Goal: Task Accomplishment & Management: Use online tool/utility

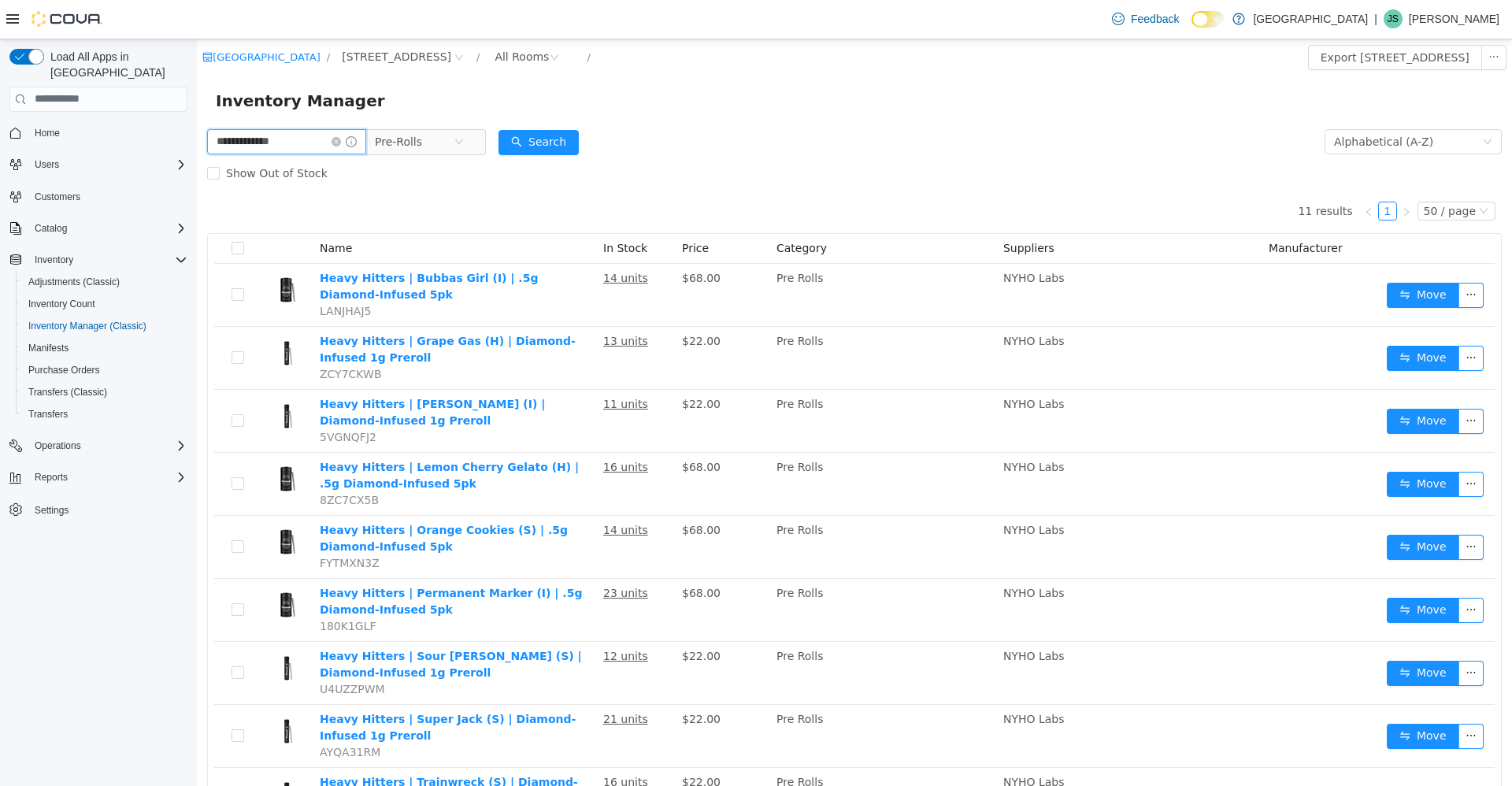
click at [286, 144] on input "**********" at bounding box center [286, 140] width 159 height 25
click at [341, 143] on icon "icon: close-circle" at bounding box center [336, 141] width 9 height 9
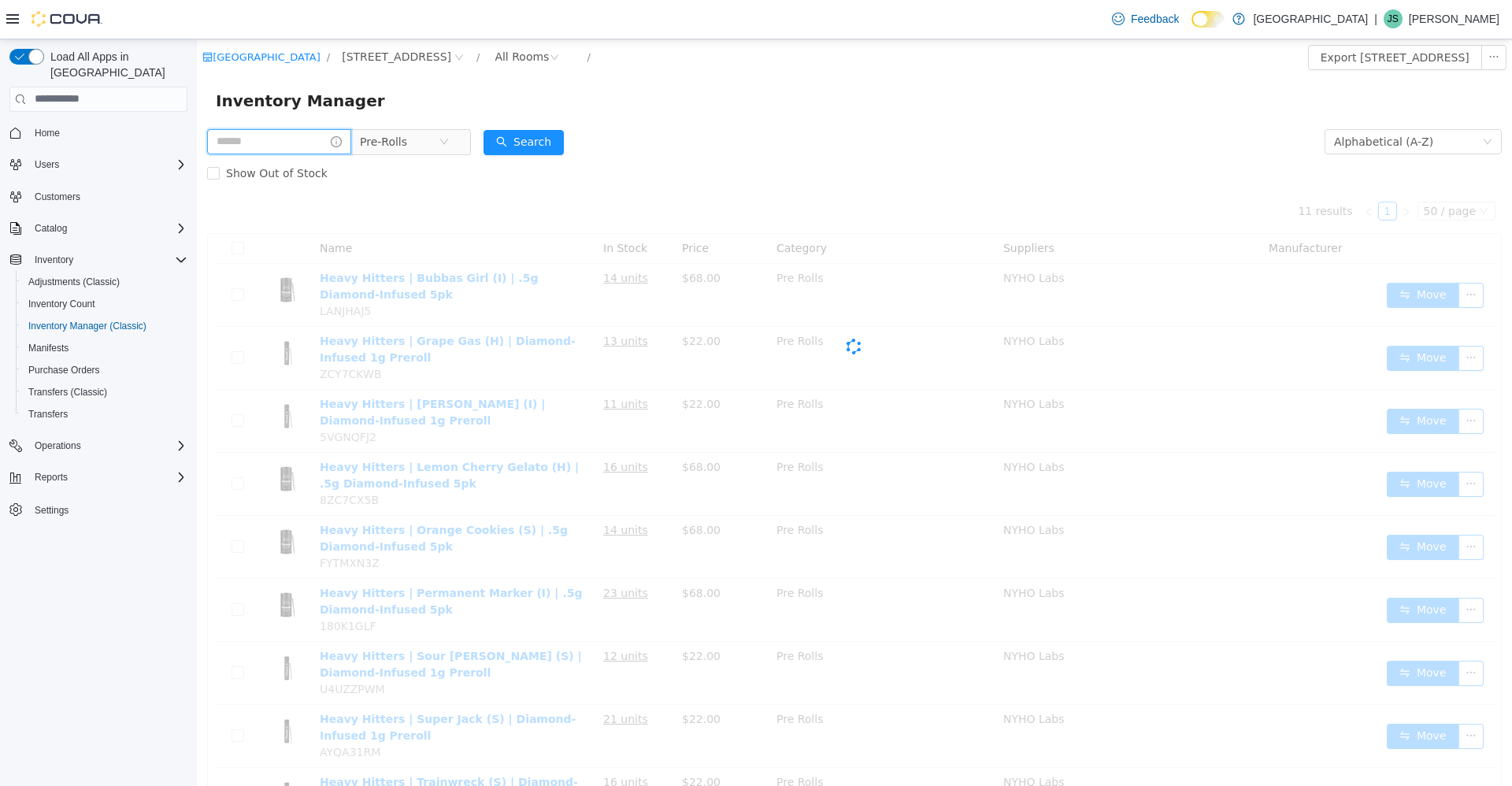
click at [332, 135] on input "text" at bounding box center [279, 140] width 144 height 25
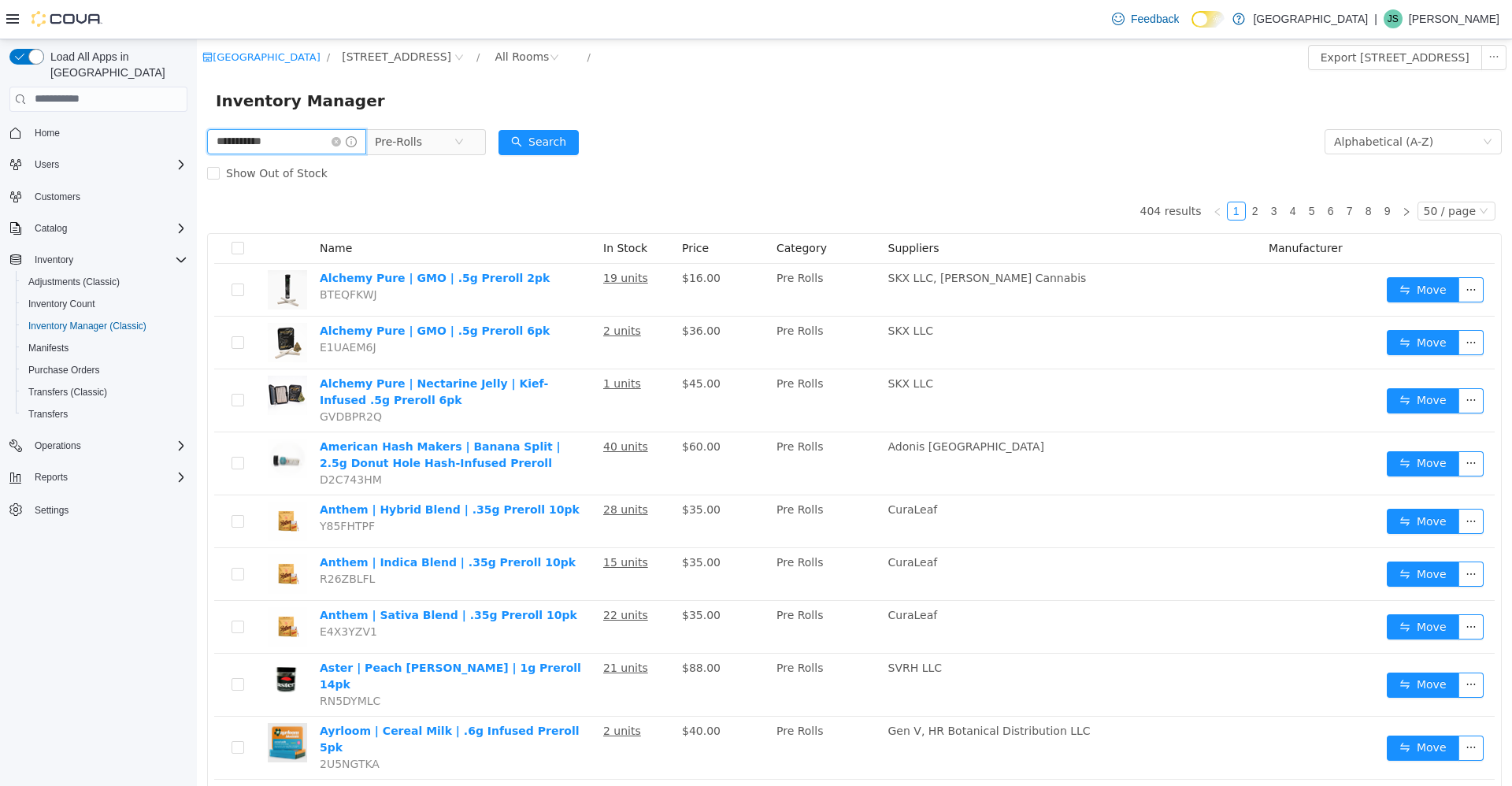
type input "**********"
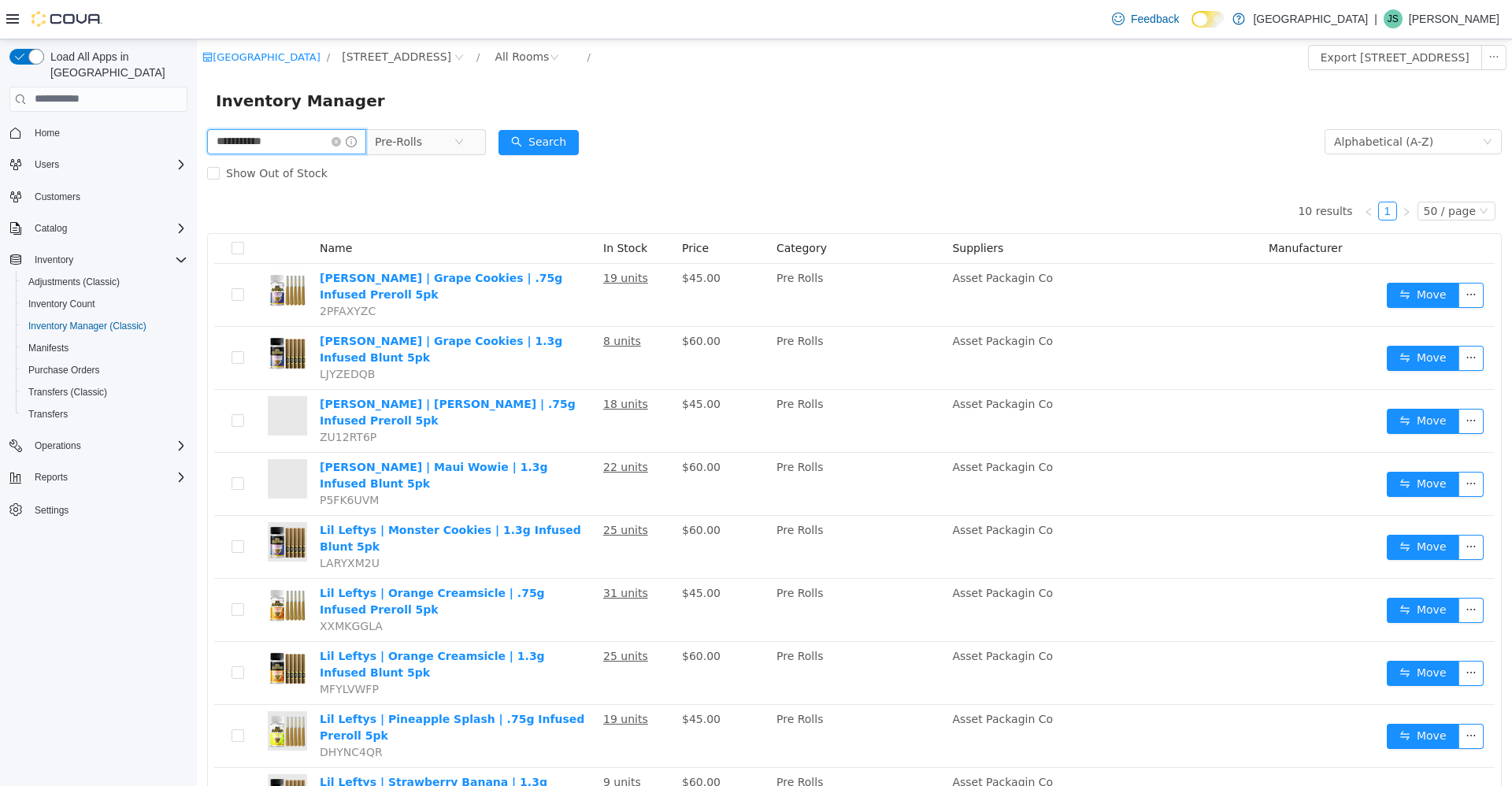
click at [350, 136] on span "**********" at bounding box center [286, 140] width 159 height 25
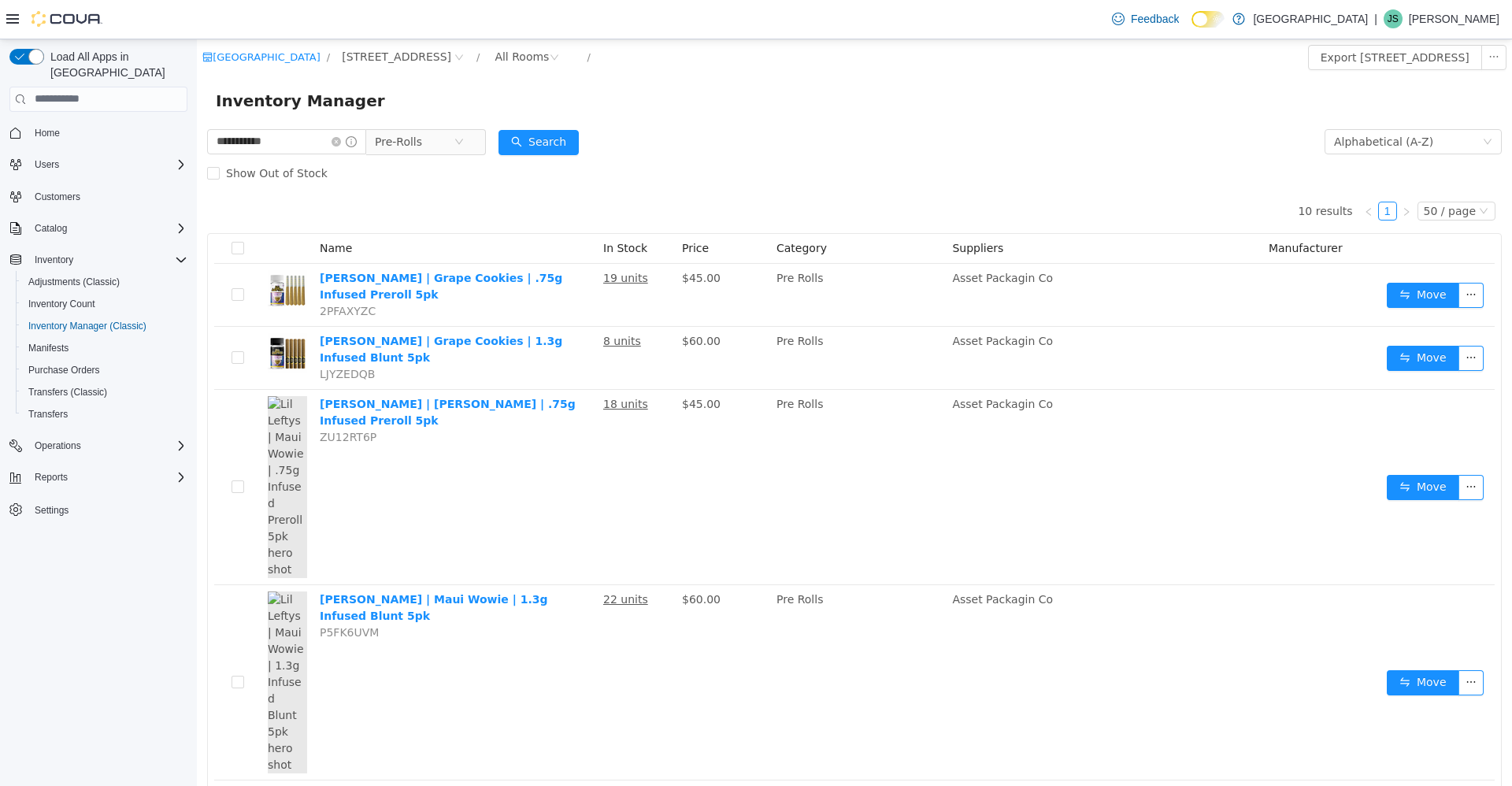
click at [350, 136] on span at bounding box center [344, 141] width 25 height 11
click at [341, 143] on input "**********" at bounding box center [286, 140] width 159 height 25
click at [341, 141] on icon "icon: close-circle" at bounding box center [336, 141] width 9 height 9
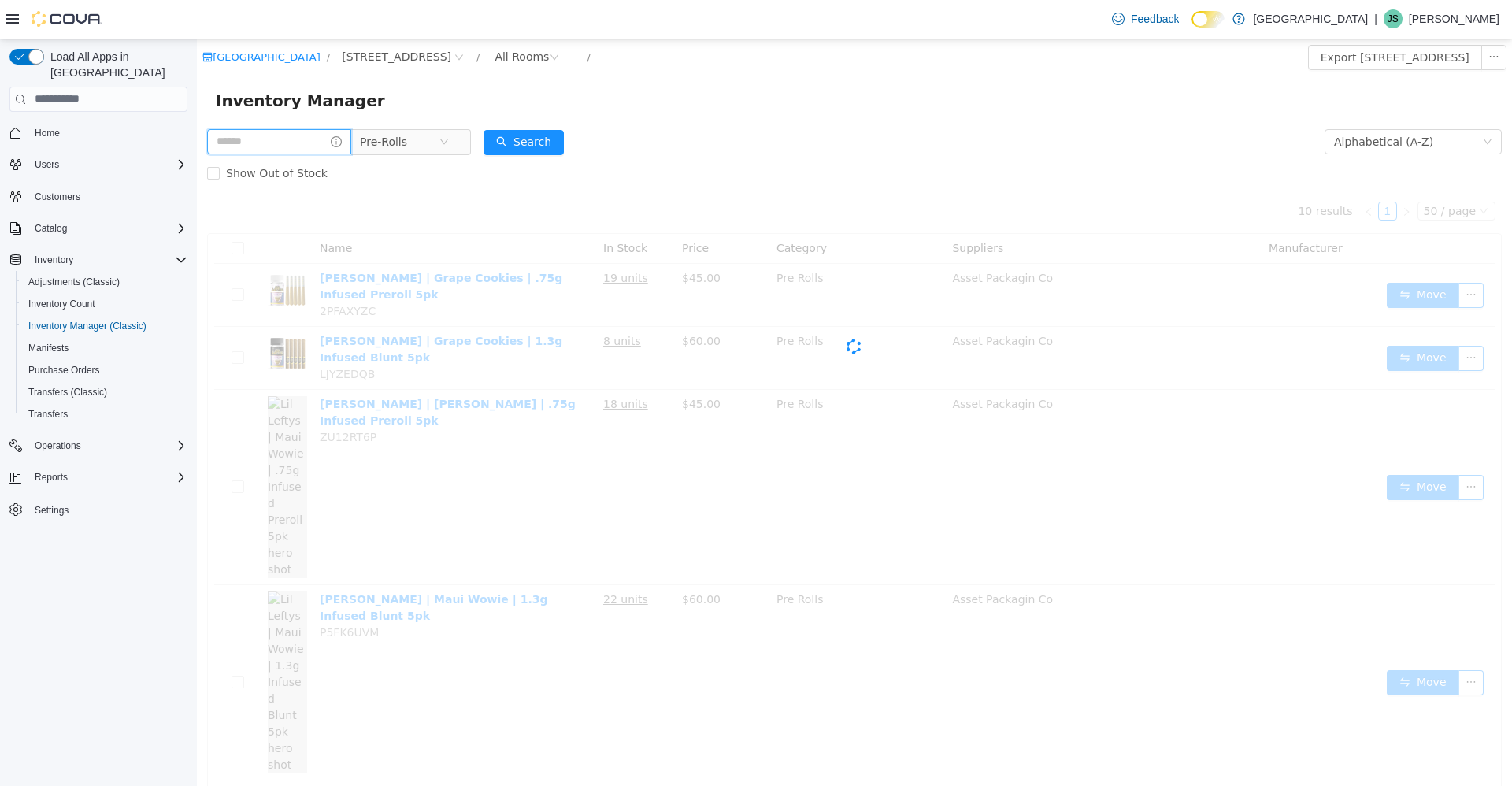
click at [331, 140] on input "text" at bounding box center [279, 140] width 144 height 25
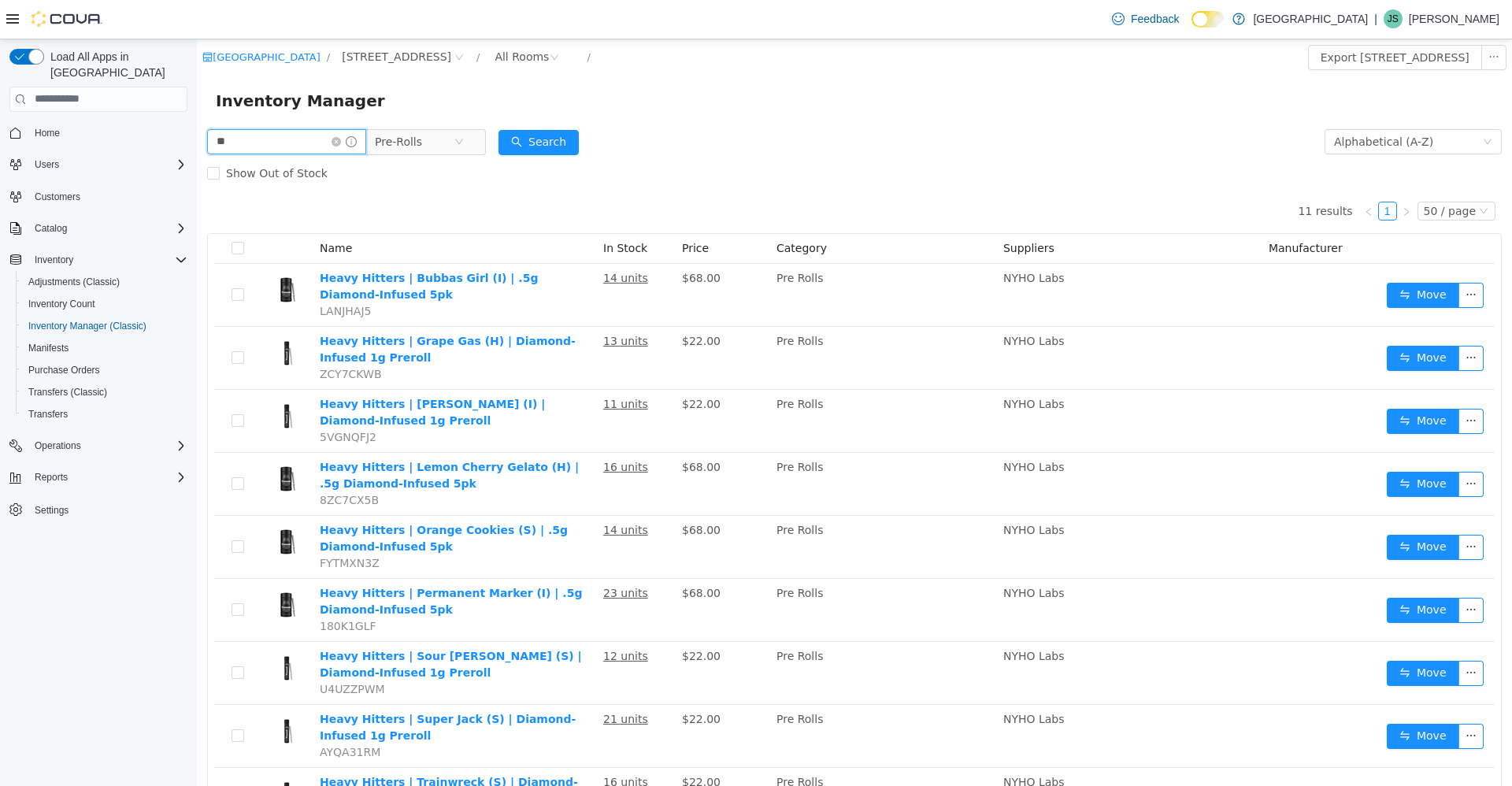
type input "*"
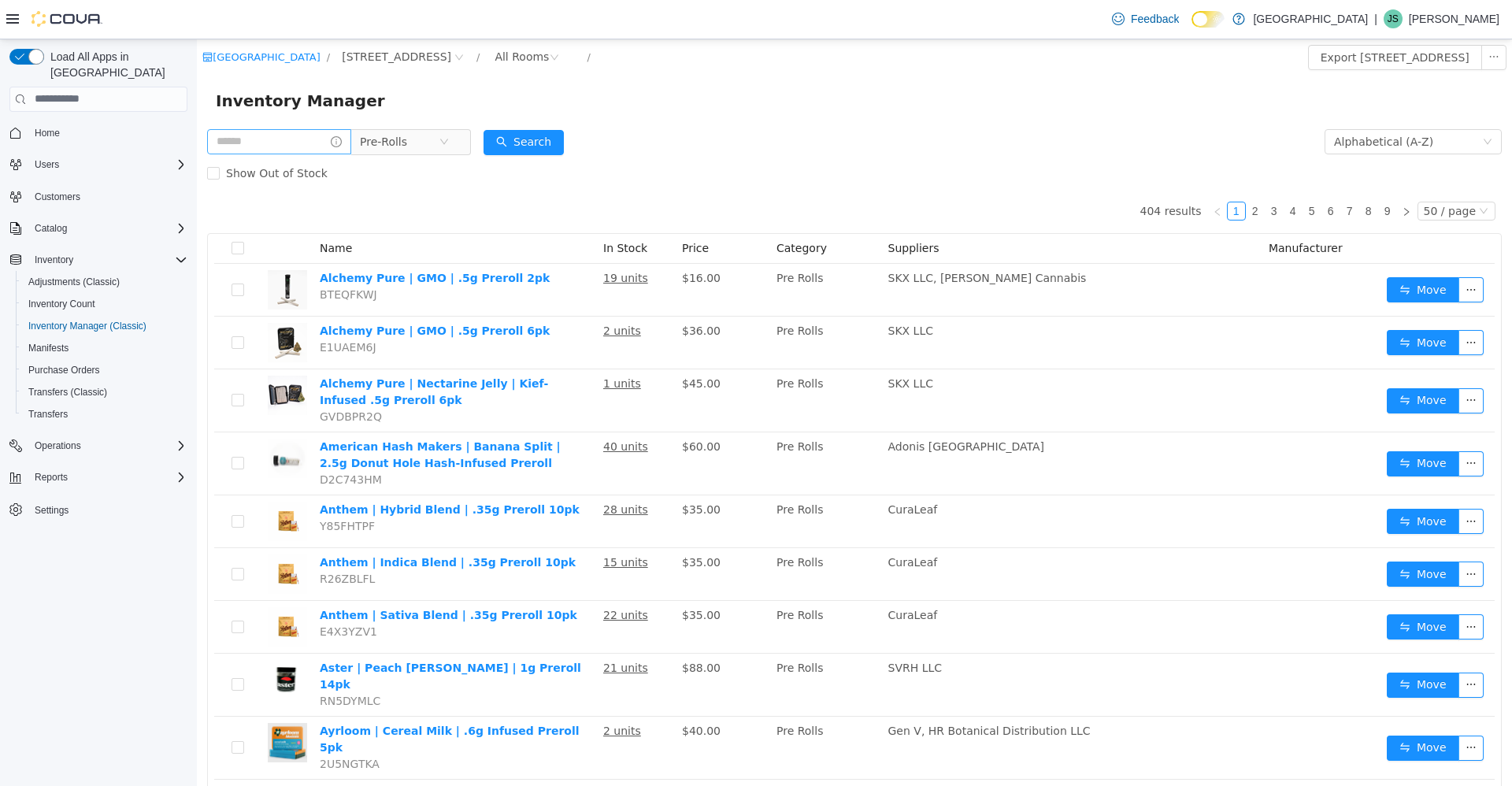
drag, startPoint x: 462, startPoint y: 139, endPoint x: 270, endPoint y: 140, distance: 192.0
click at [449, 141] on icon "icon: close-circle" at bounding box center [444, 141] width 9 height 9
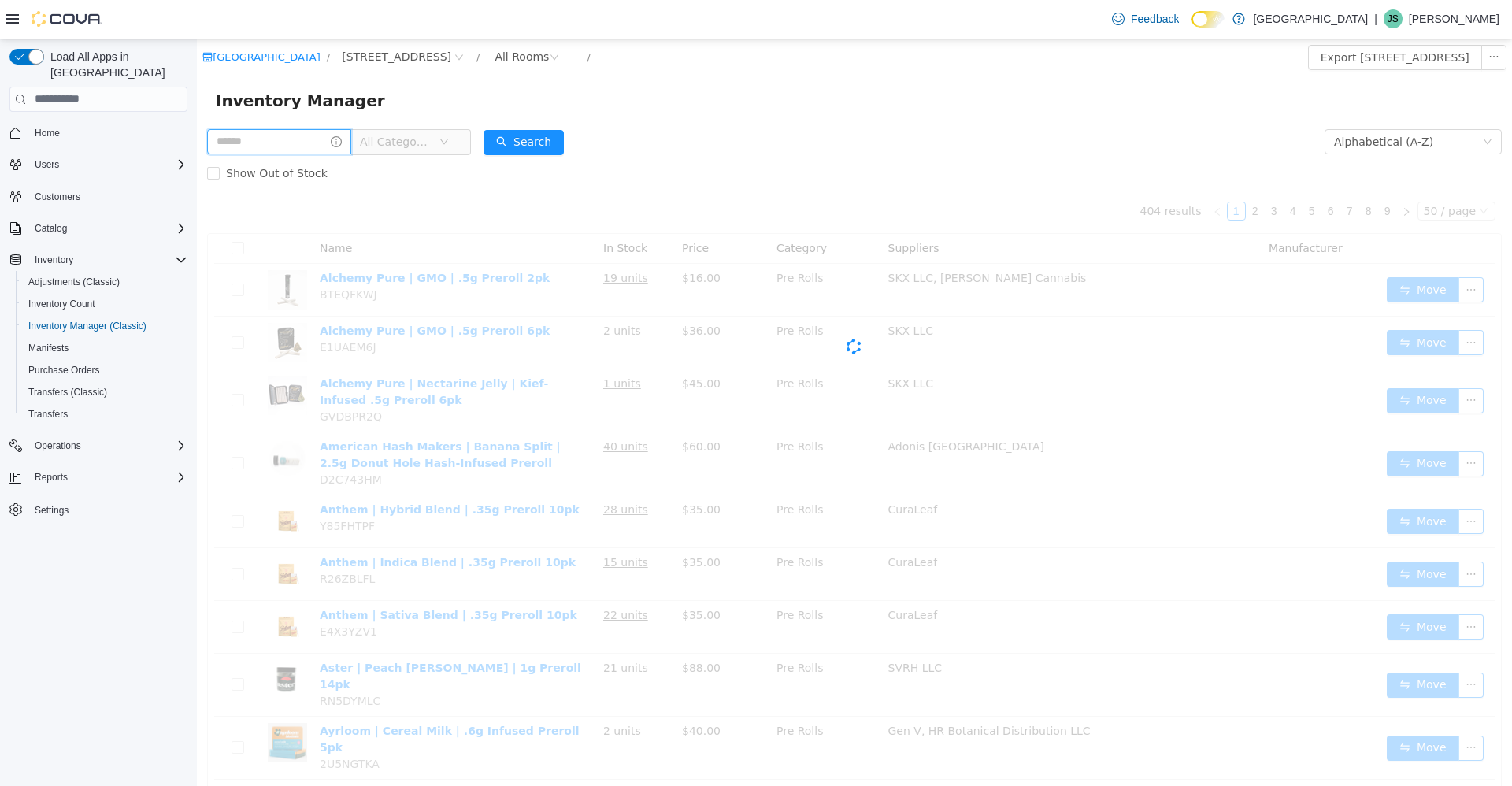
click at [260, 145] on input "text" at bounding box center [279, 140] width 144 height 25
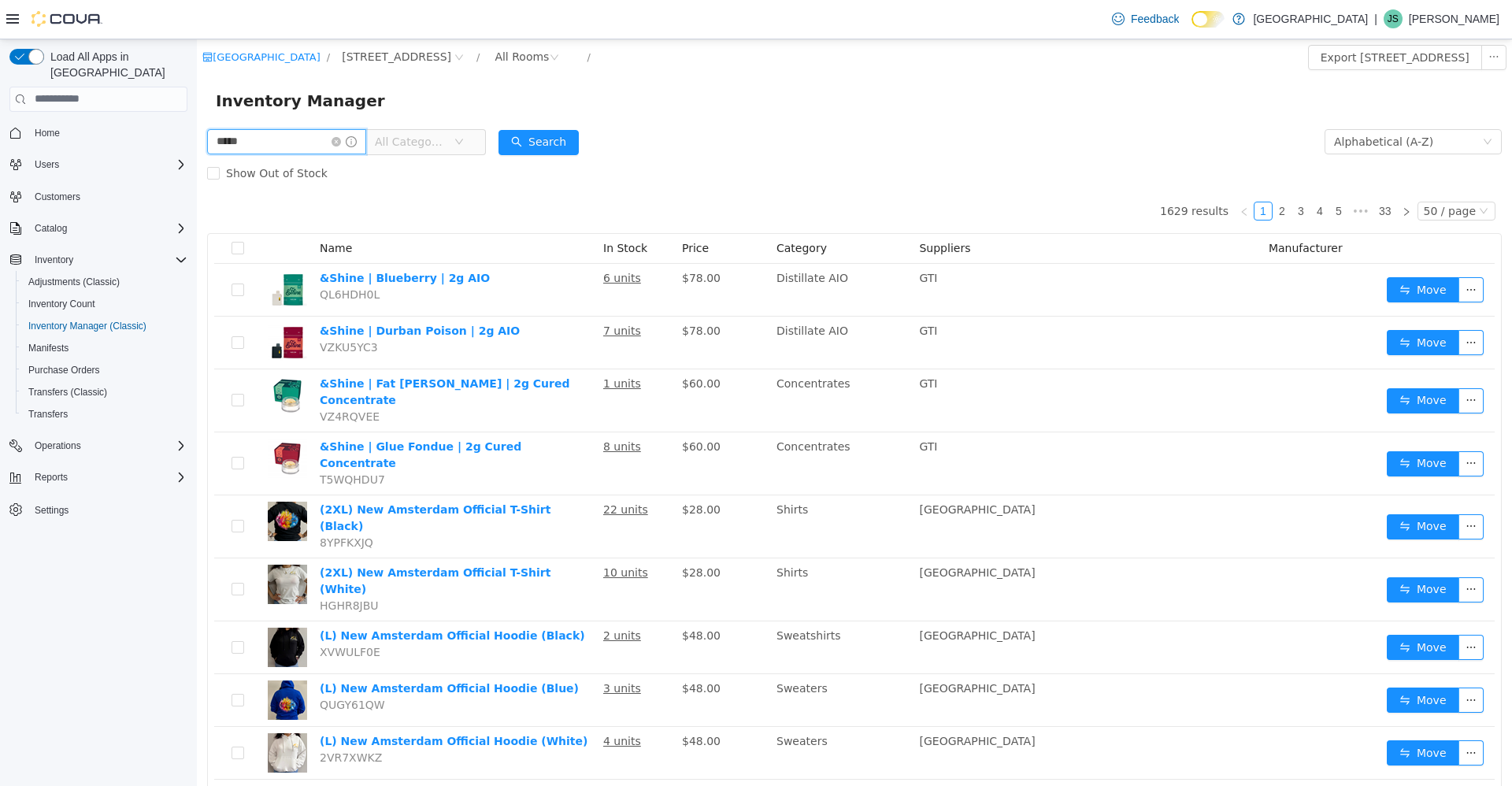
type input "*****"
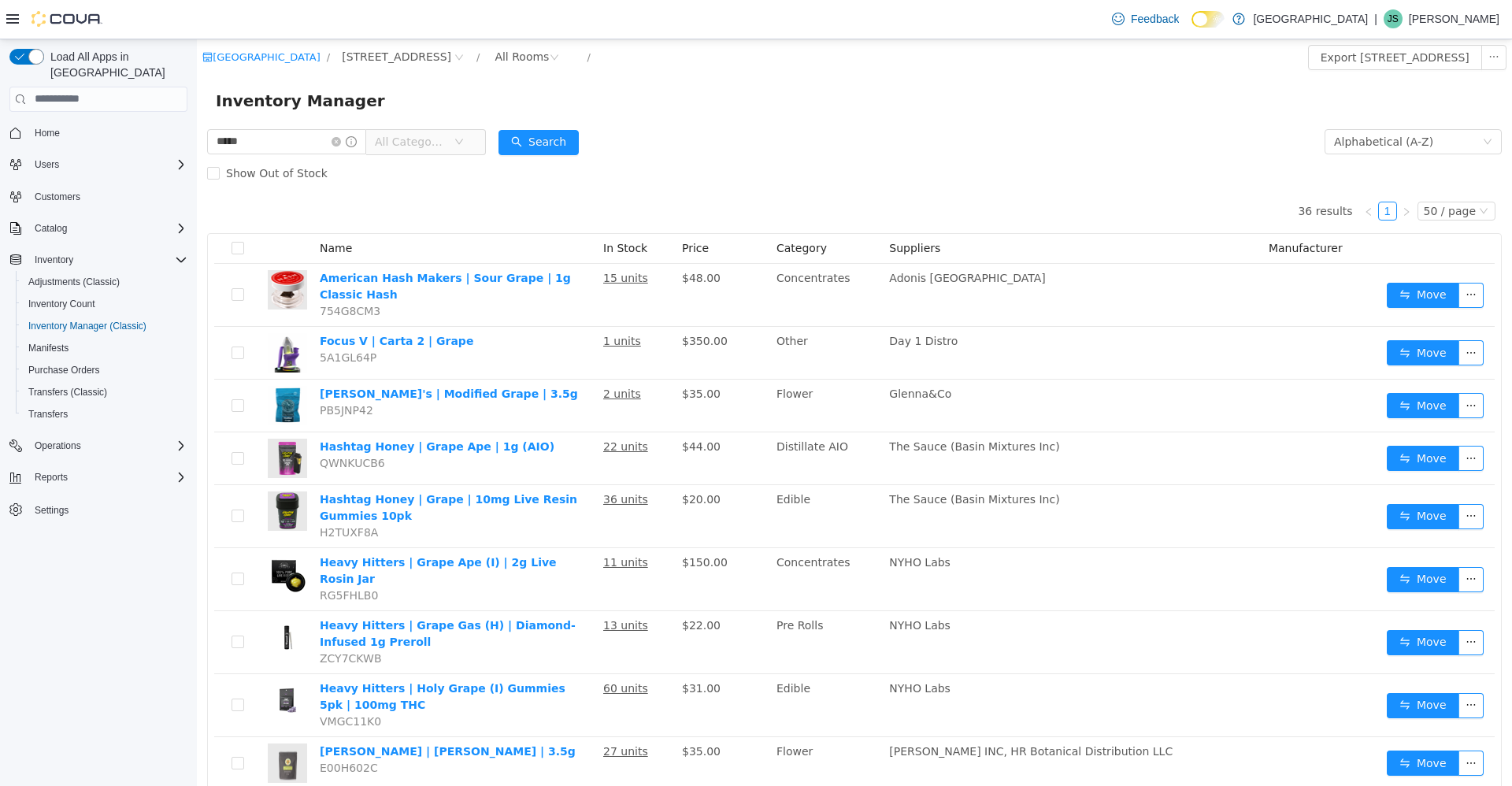
click at [391, 147] on span "All Categories" at bounding box center [411, 140] width 72 height 16
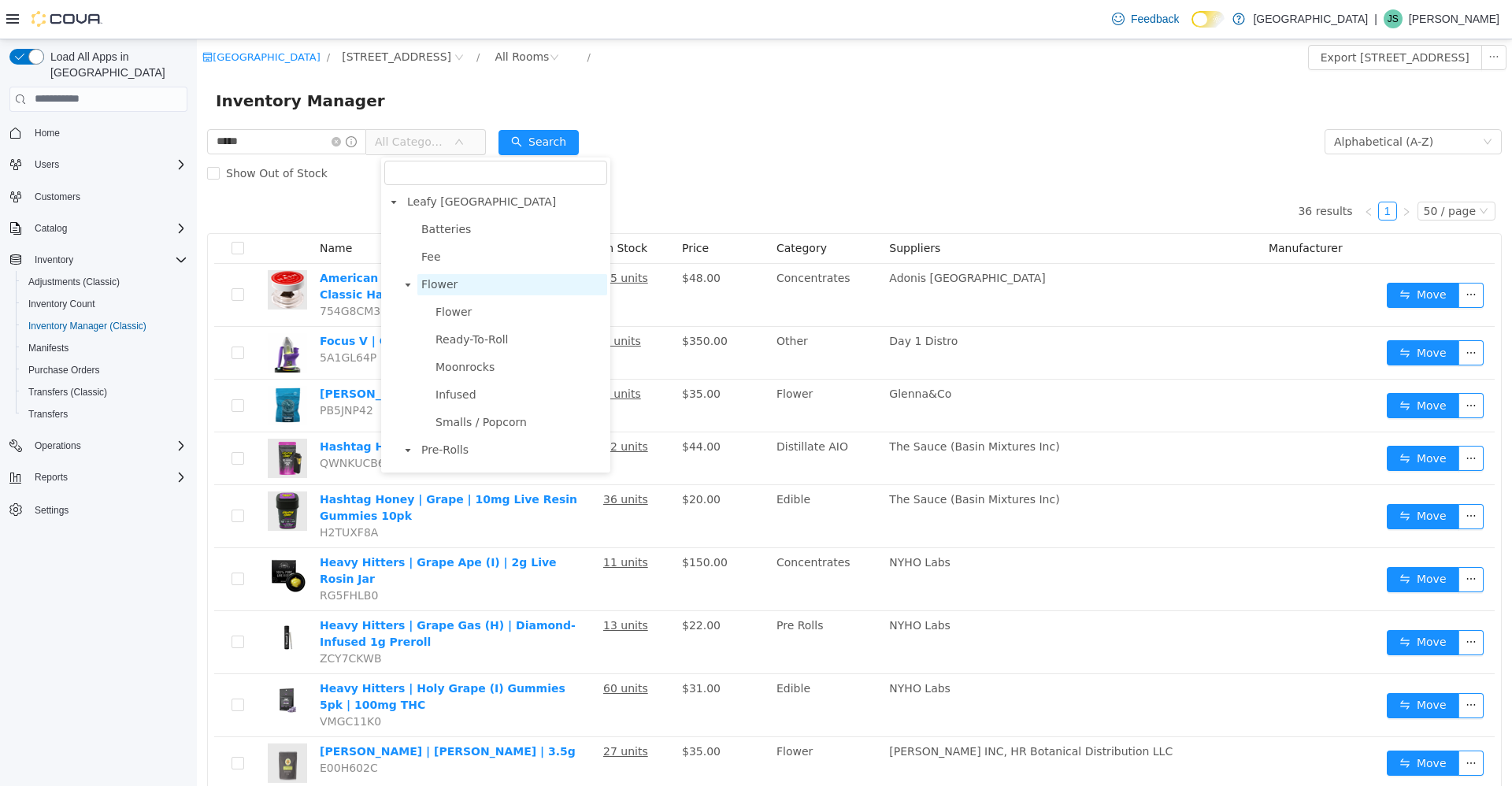
click at [452, 285] on span "Flower" at bounding box center [439, 283] width 37 height 12
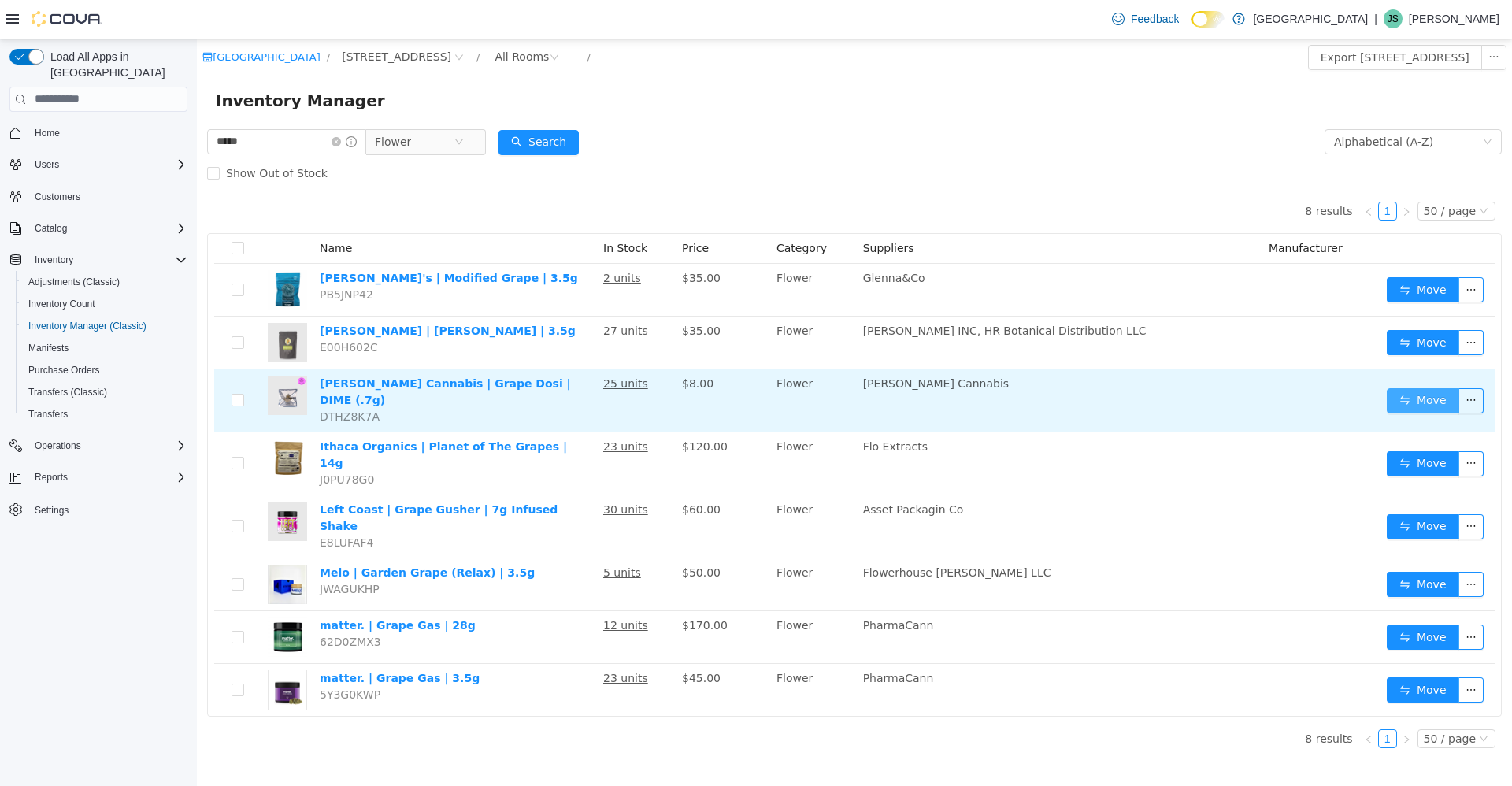
click at [1443, 400] on button "Move" at bounding box center [1423, 400] width 72 height 25
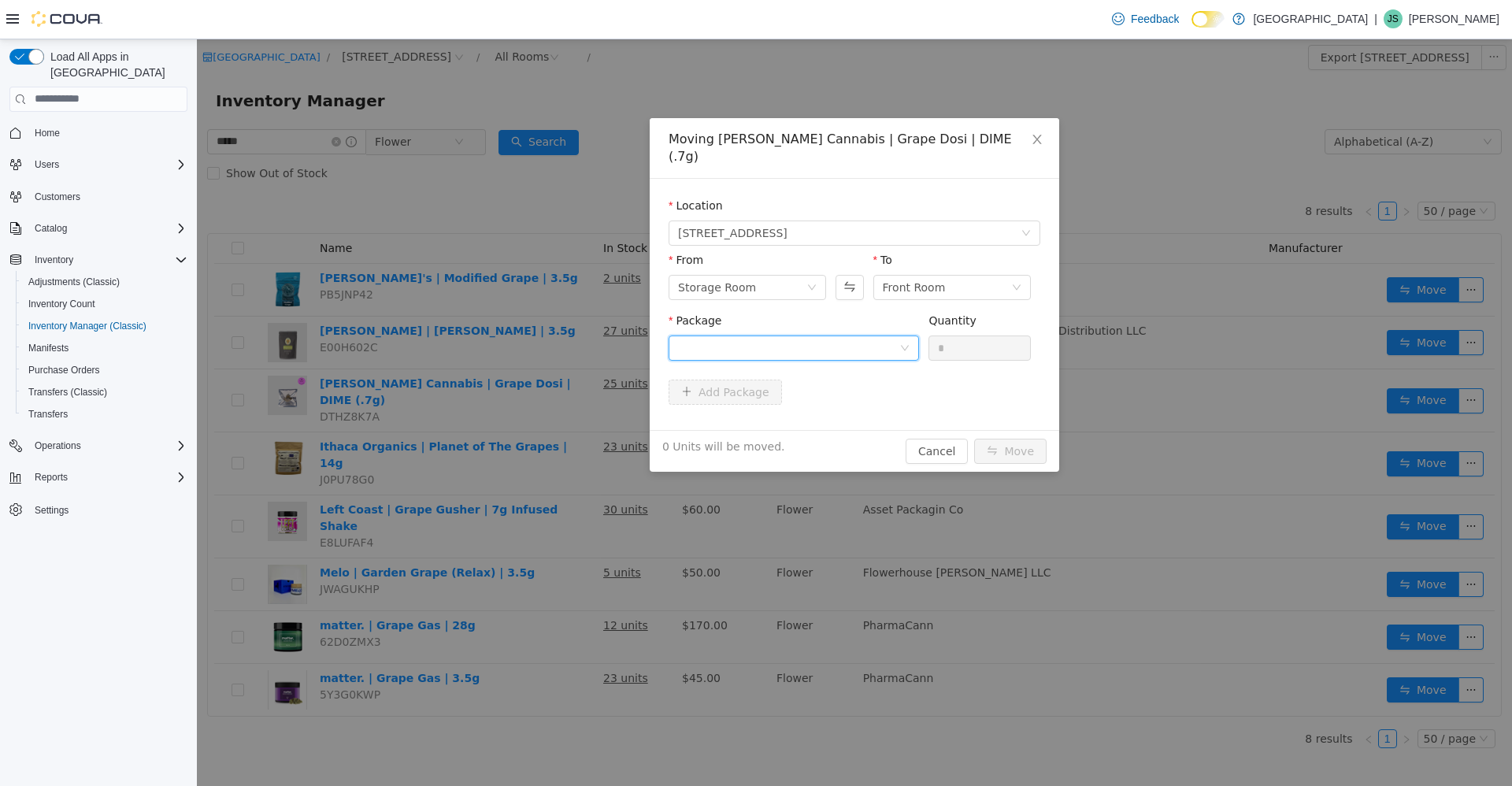
drag, startPoint x: 818, startPoint y: 328, endPoint x: 820, endPoint y: 344, distance: 16.1
click at [820, 341] on div at bounding box center [788, 346] width 221 height 23
click at [824, 386] on li "HC-GD-D-7 Quantity : 25 Units" at bounding box center [794, 395] width 251 height 42
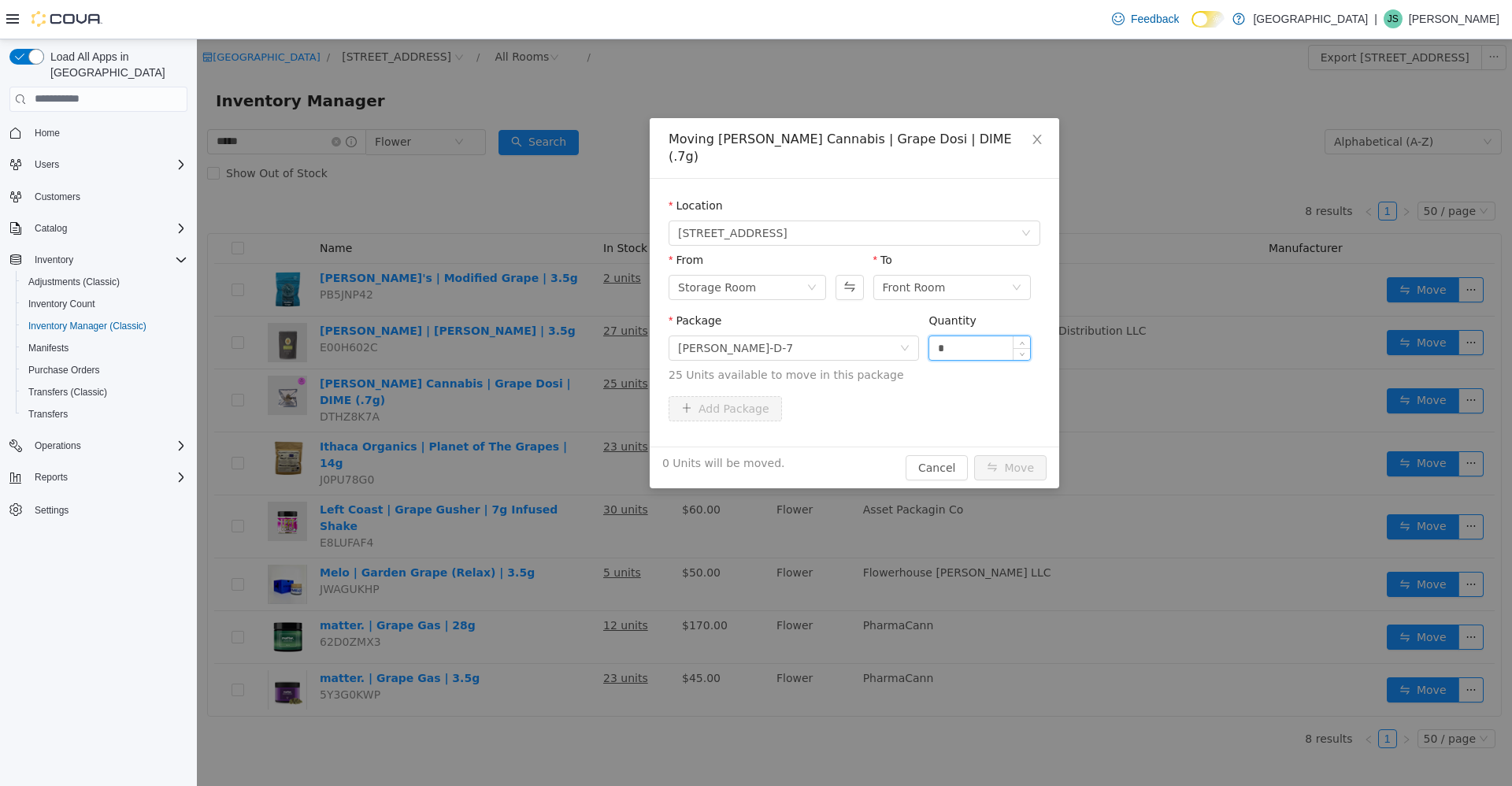
click at [972, 335] on input "*" at bounding box center [980, 346] width 101 height 23
type input "***"
click at [975, 454] on button "Move" at bounding box center [1010, 466] width 72 height 25
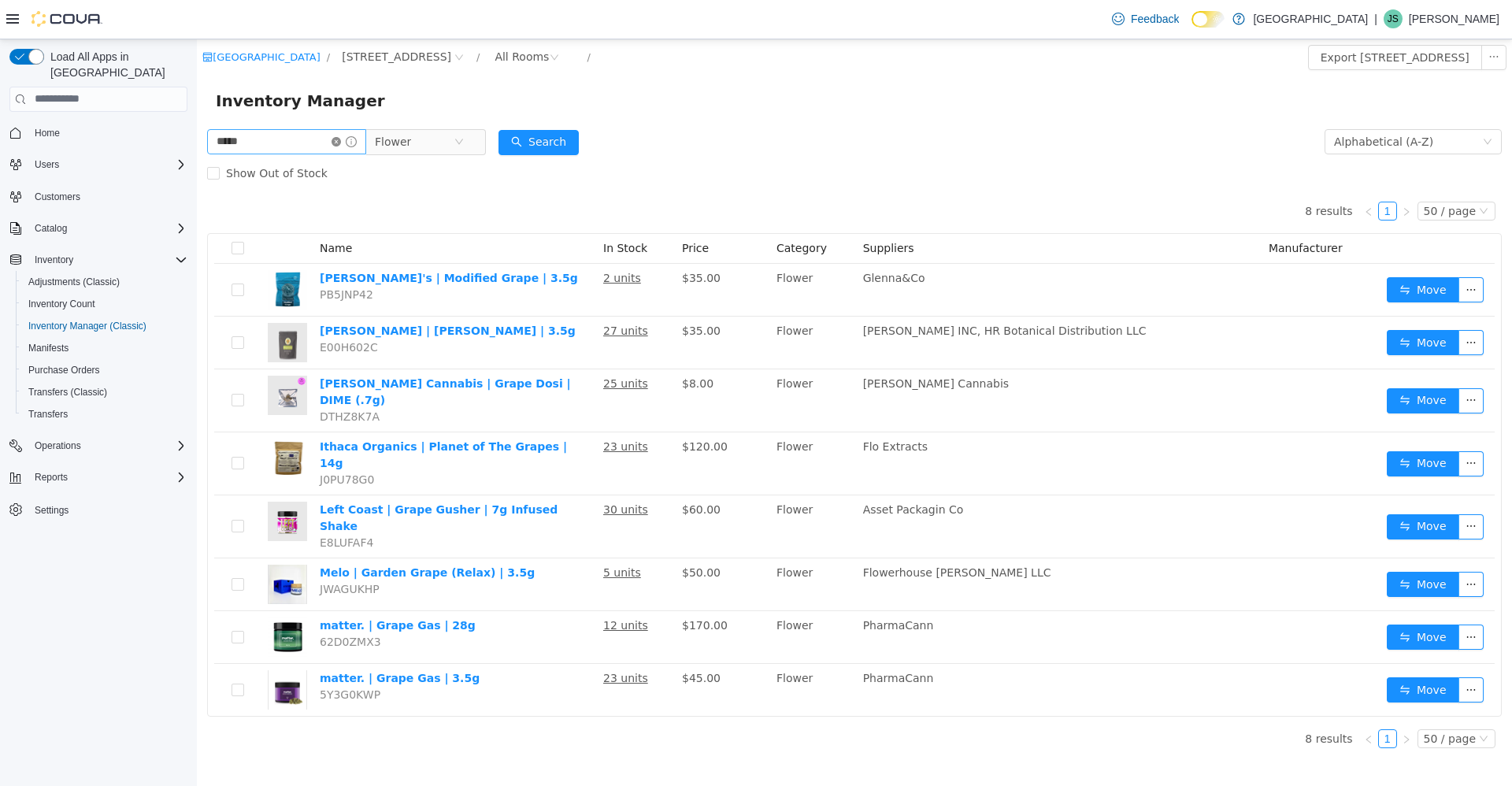
click at [341, 141] on icon "icon: close-circle" at bounding box center [336, 141] width 9 height 9
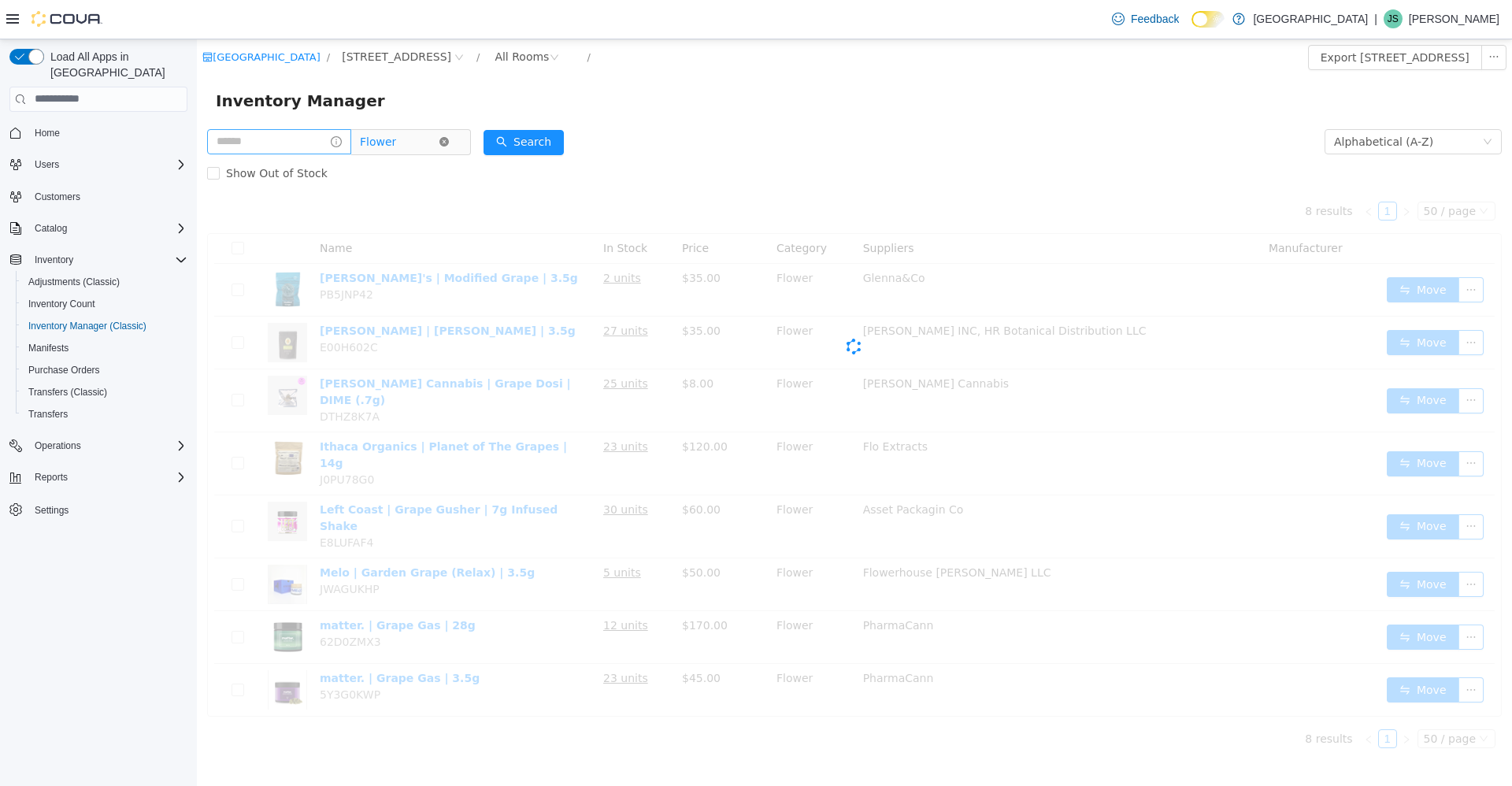
click at [449, 138] on icon "icon: close-circle" at bounding box center [444, 141] width 9 height 9
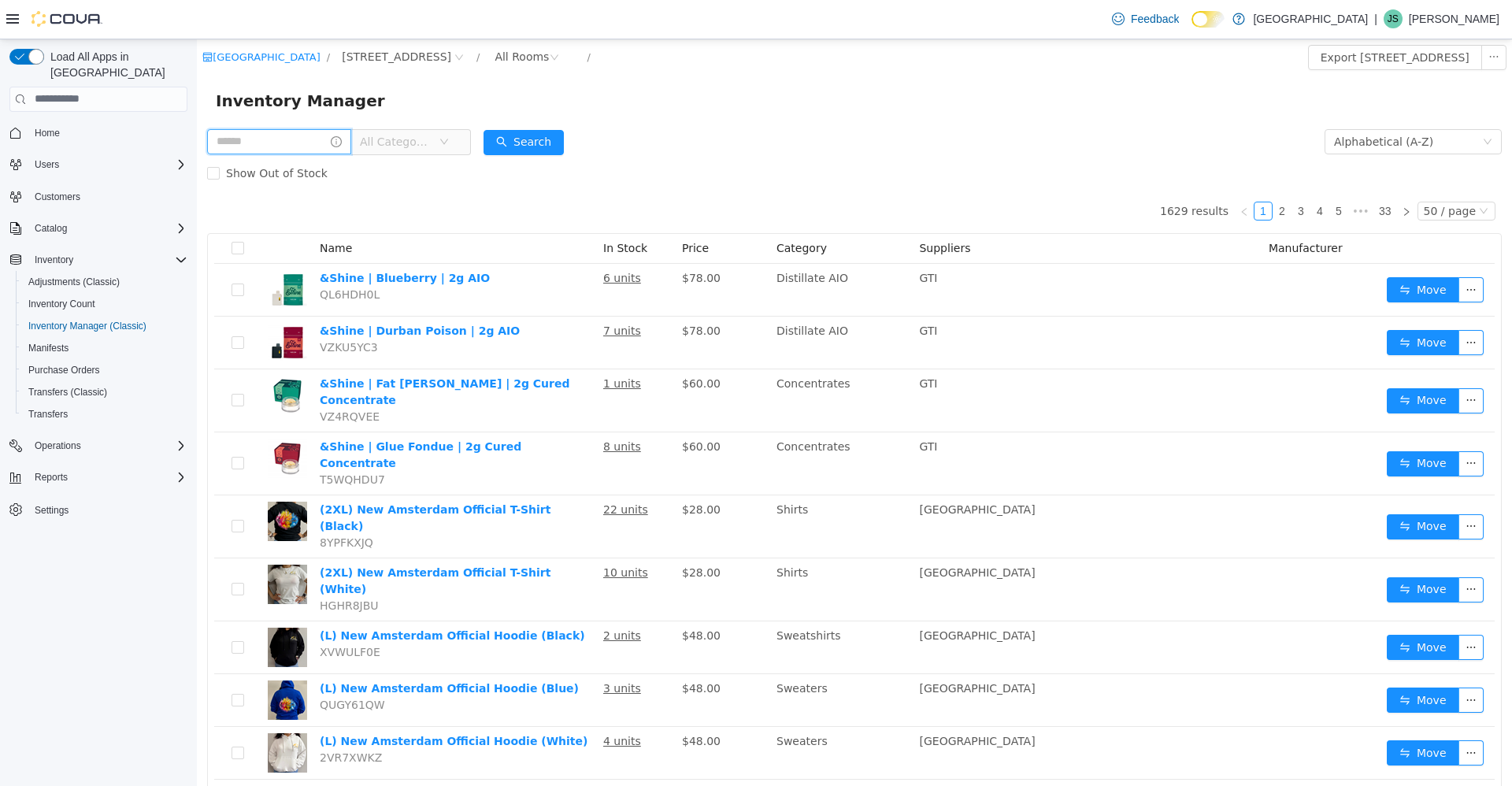
click at [287, 138] on input "text" at bounding box center [279, 140] width 144 height 25
type input "*****"
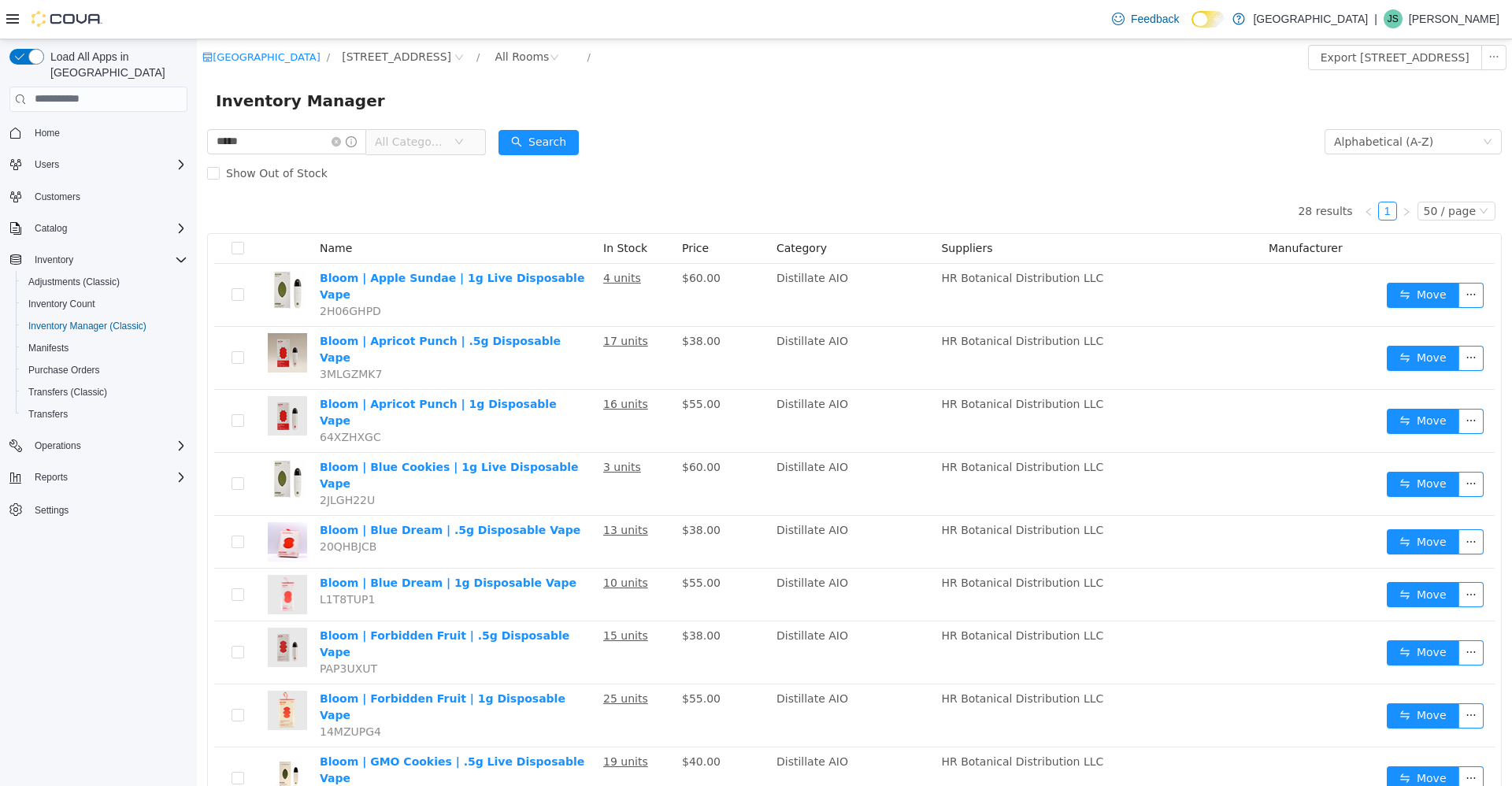
click at [439, 137] on span "All Categories" at bounding box center [411, 140] width 72 height 16
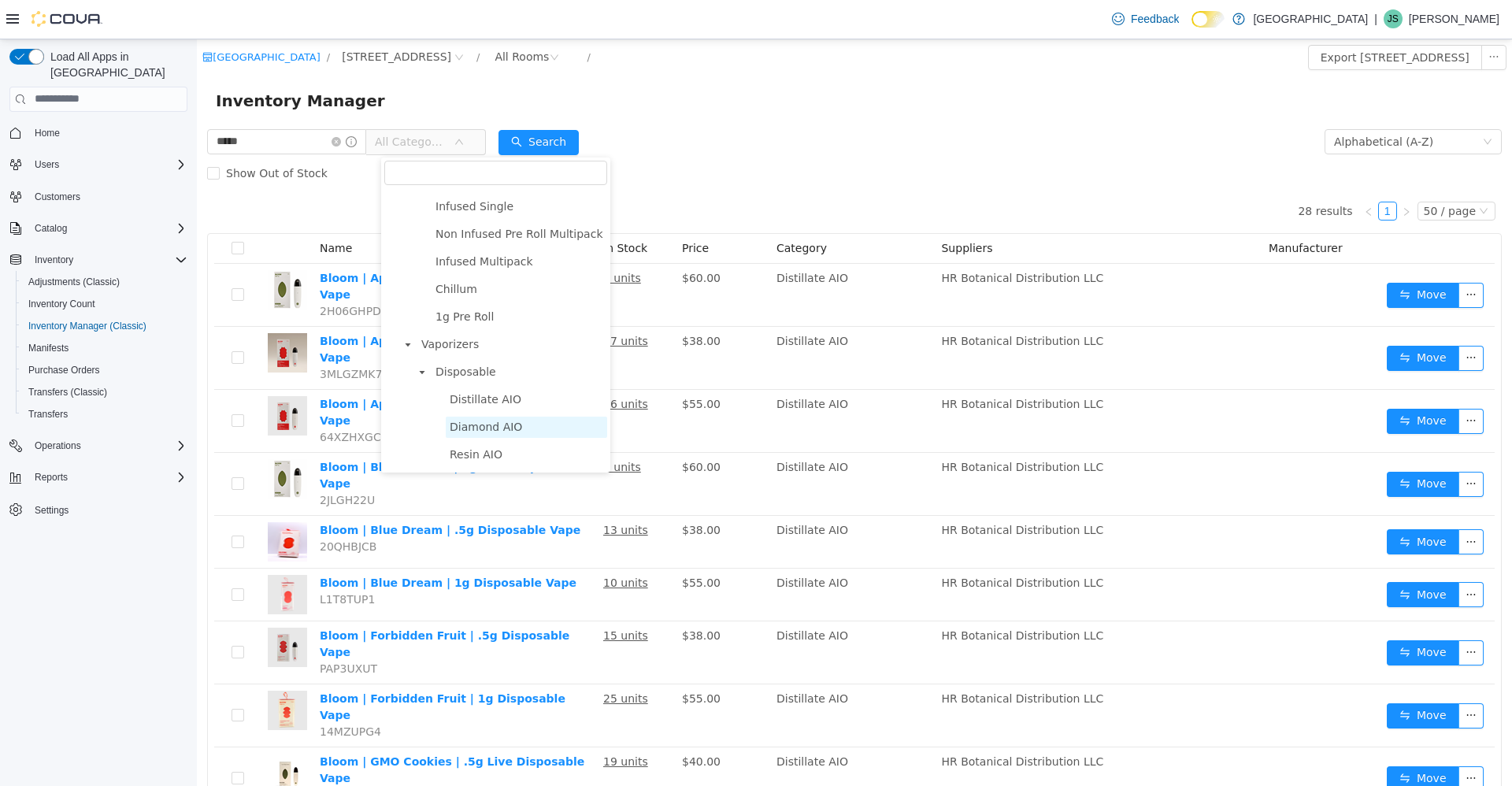
scroll to position [394, 0]
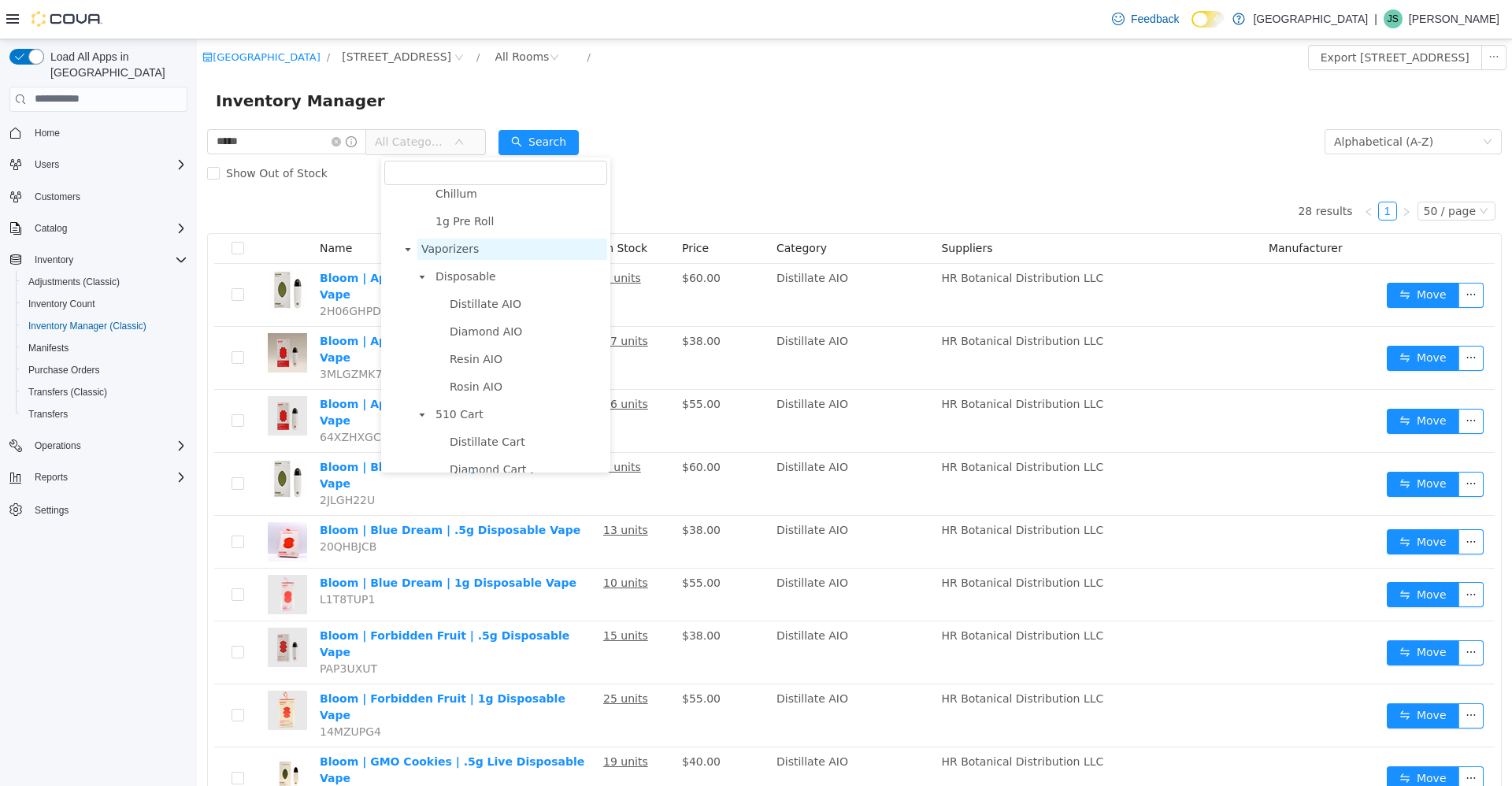
click at [462, 250] on span "Vaporizers" at bounding box center [449, 247] width 57 height 12
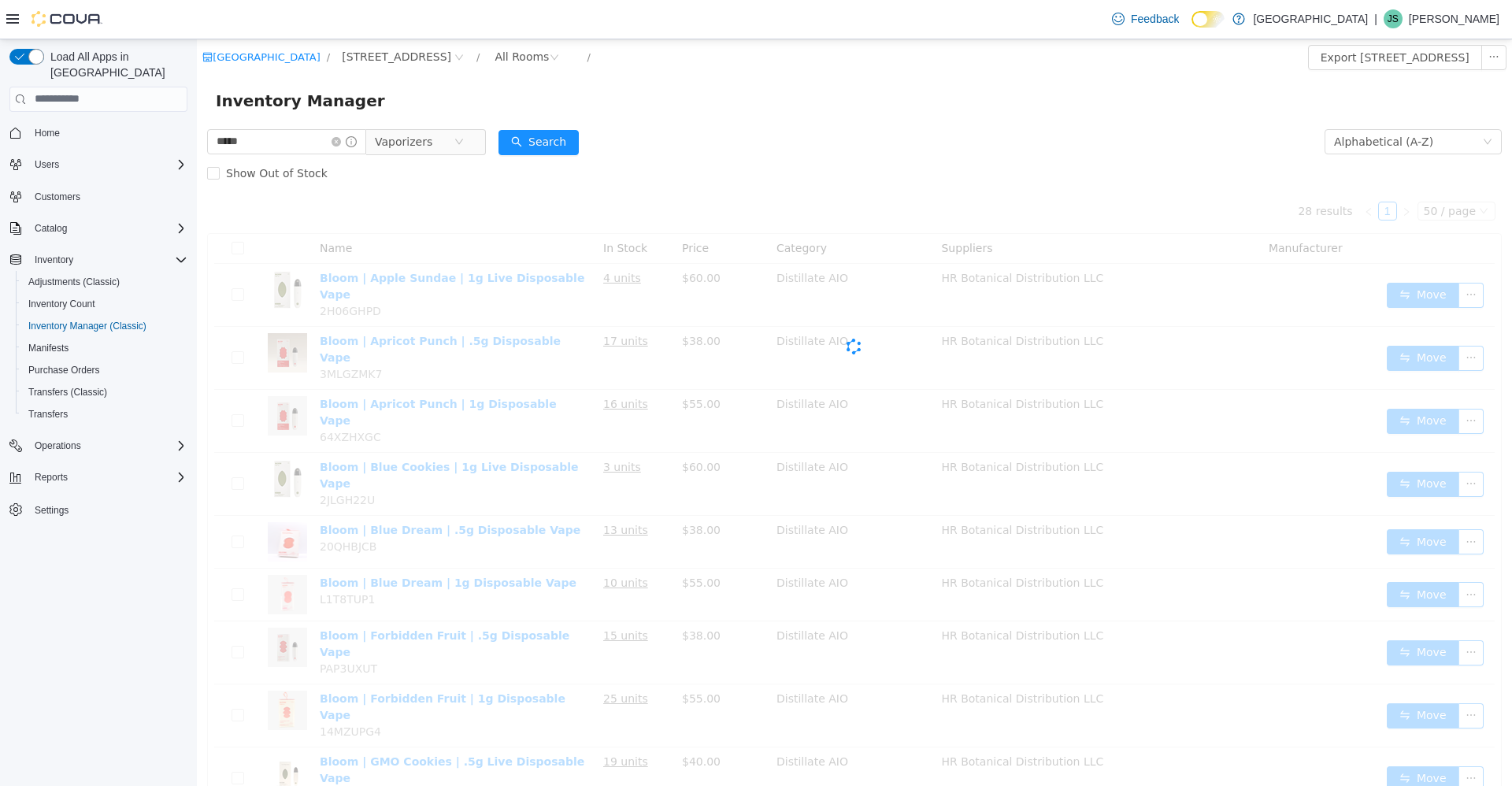
drag, startPoint x: 462, startPoint y: 250, endPoint x: 448, endPoint y: 251, distance: 14.0
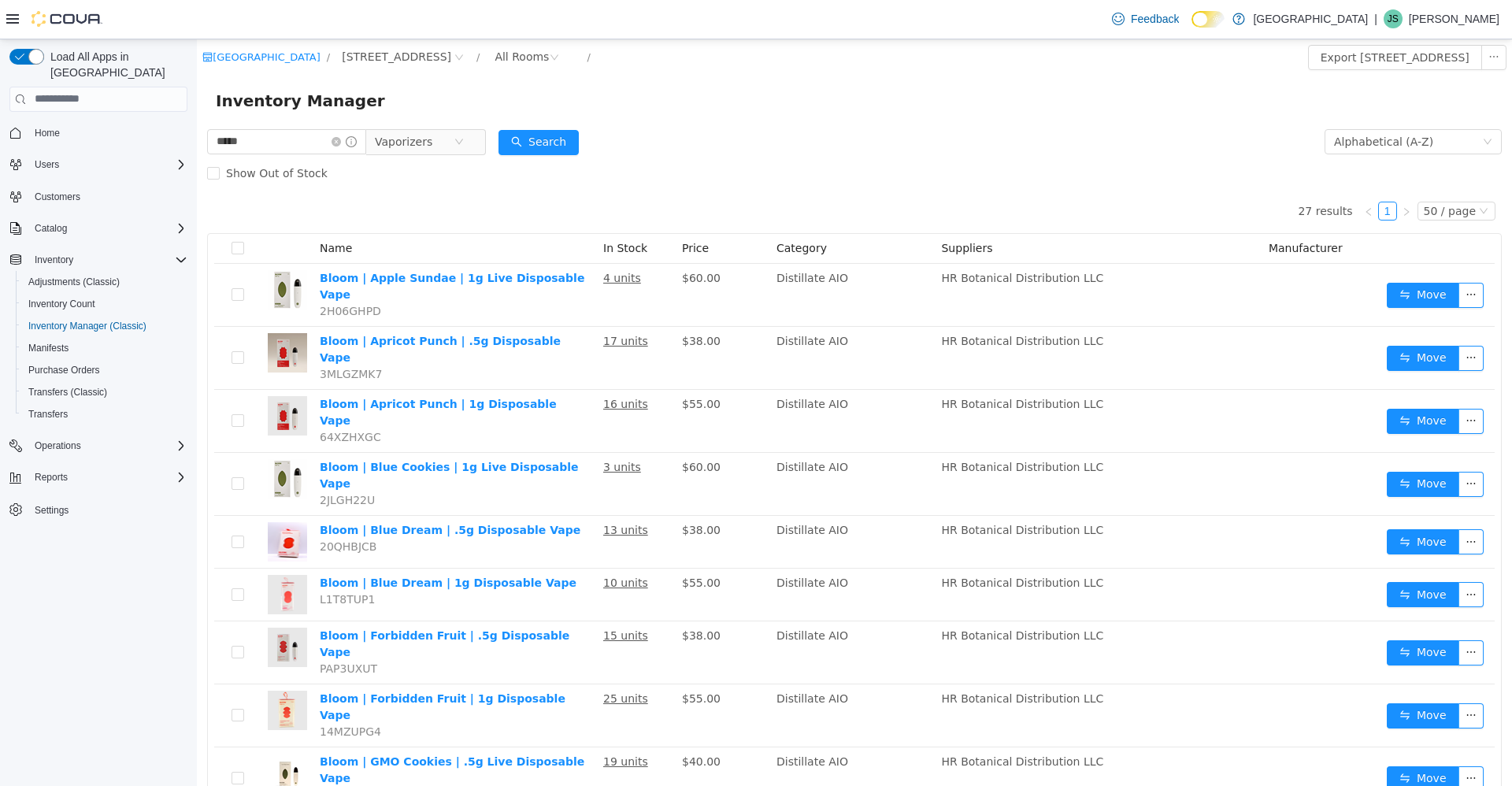
drag, startPoint x: 448, startPoint y: 251, endPoint x: 639, endPoint y: 104, distance: 241.0
click at [639, 104] on div "Inventory Manager" at bounding box center [855, 99] width 1278 height 25
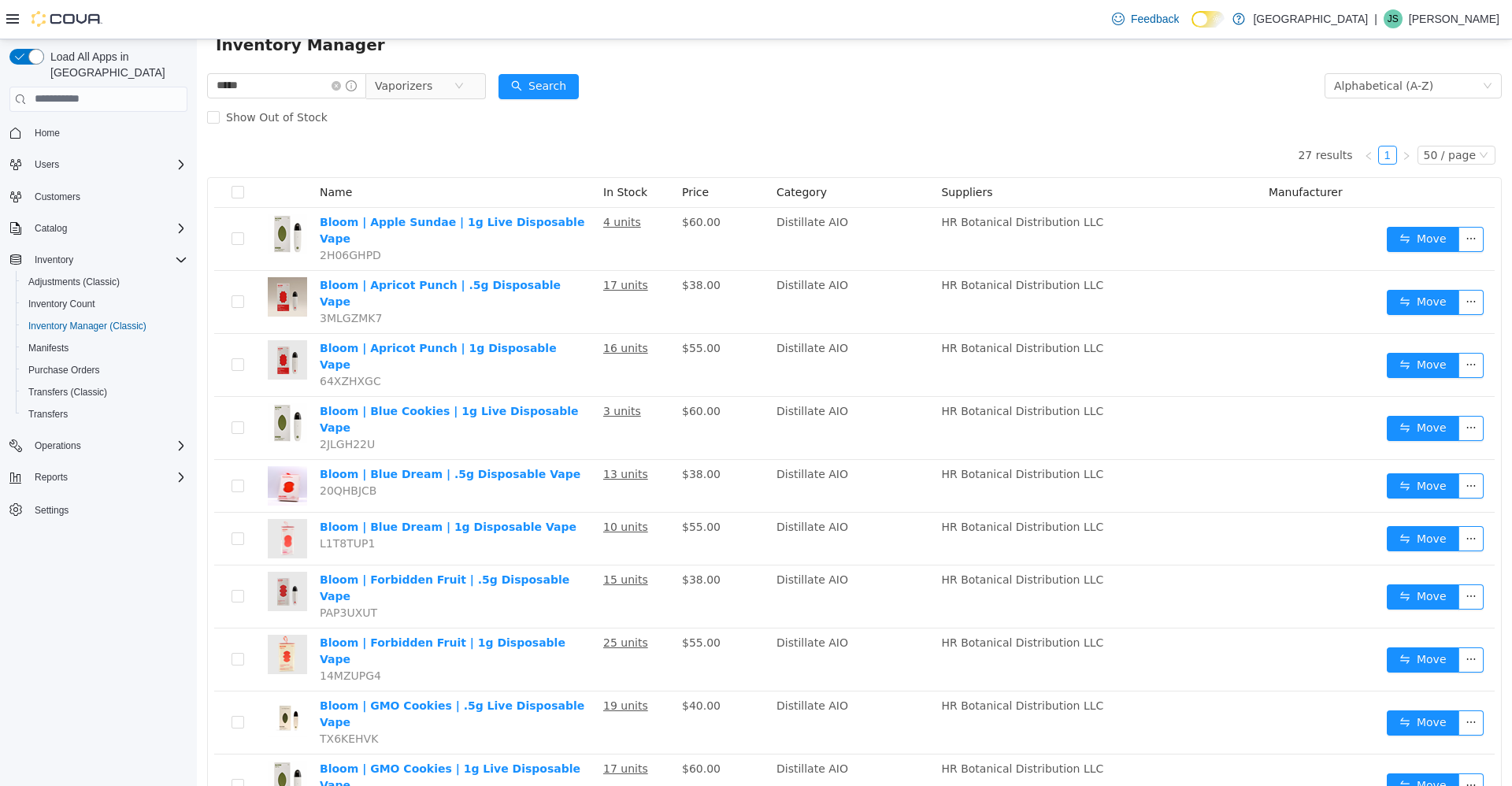
scroll to position [0, 0]
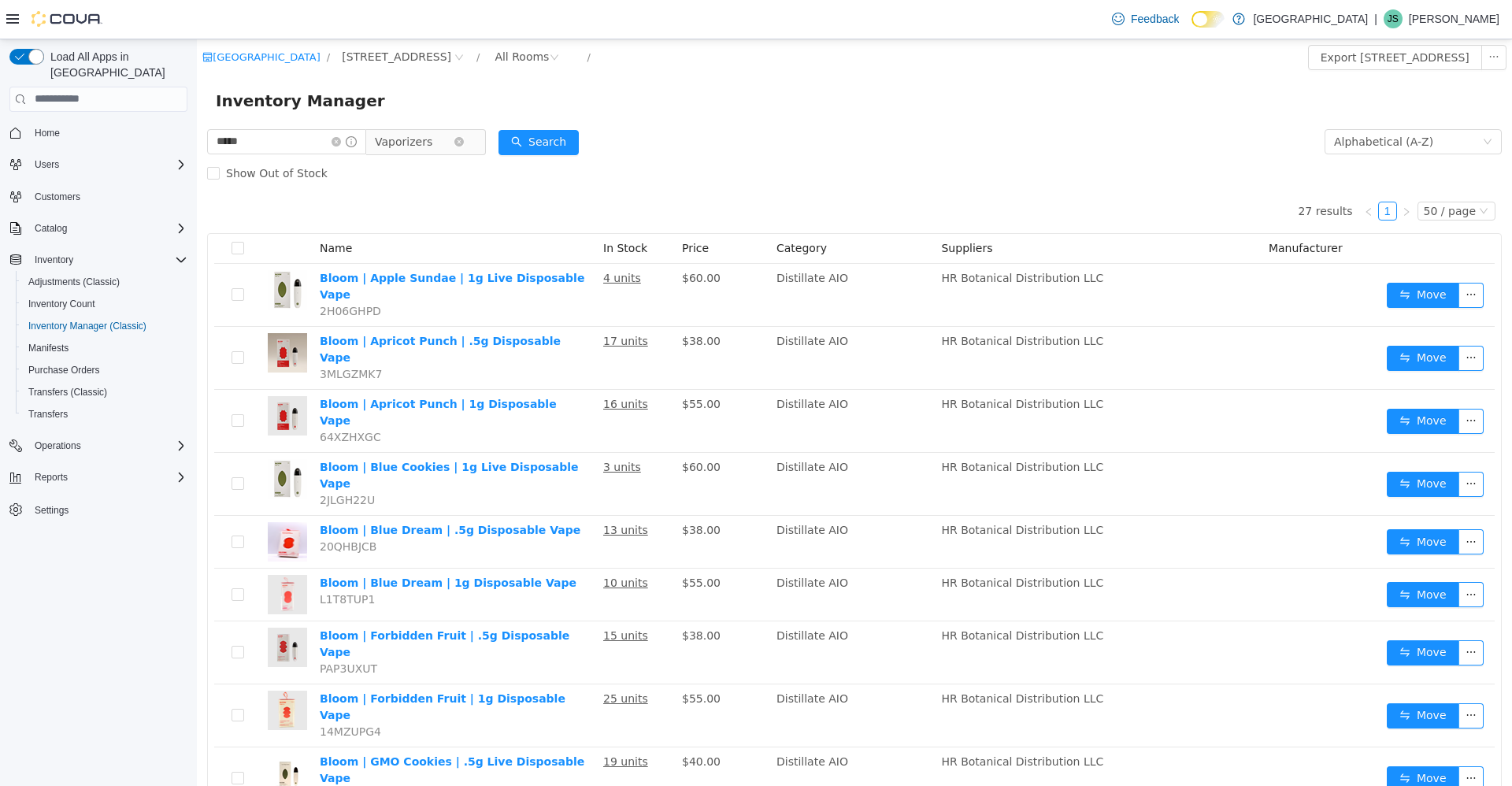
drag, startPoint x: 475, startPoint y: 140, endPoint x: 408, endPoint y: 146, distance: 67.3
click at [467, 141] on span "Vaporizers" at bounding box center [418, 140] width 108 height 25
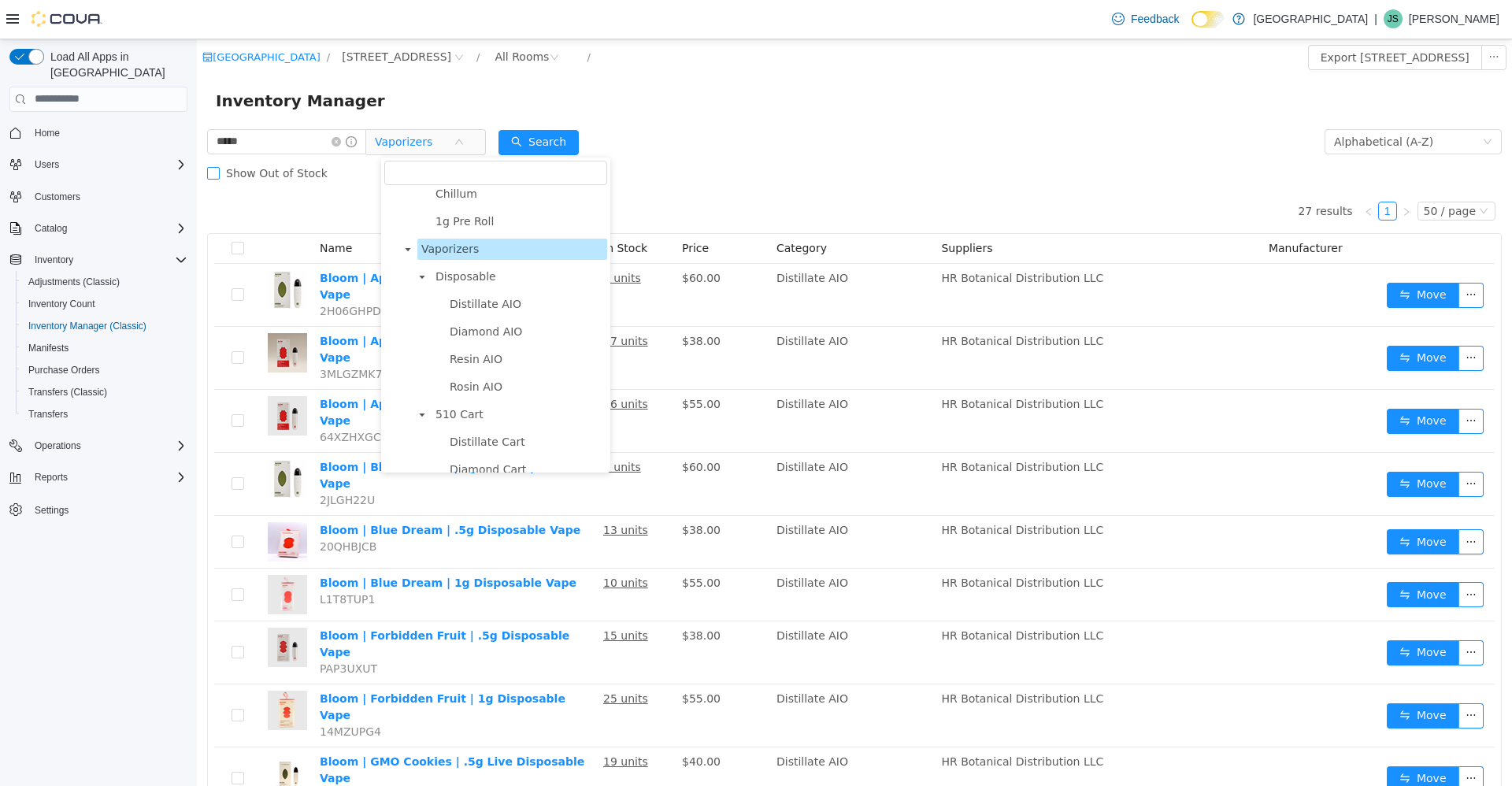
scroll to position [607, 0]
click at [341, 144] on icon "icon: close-circle" at bounding box center [336, 141] width 9 height 9
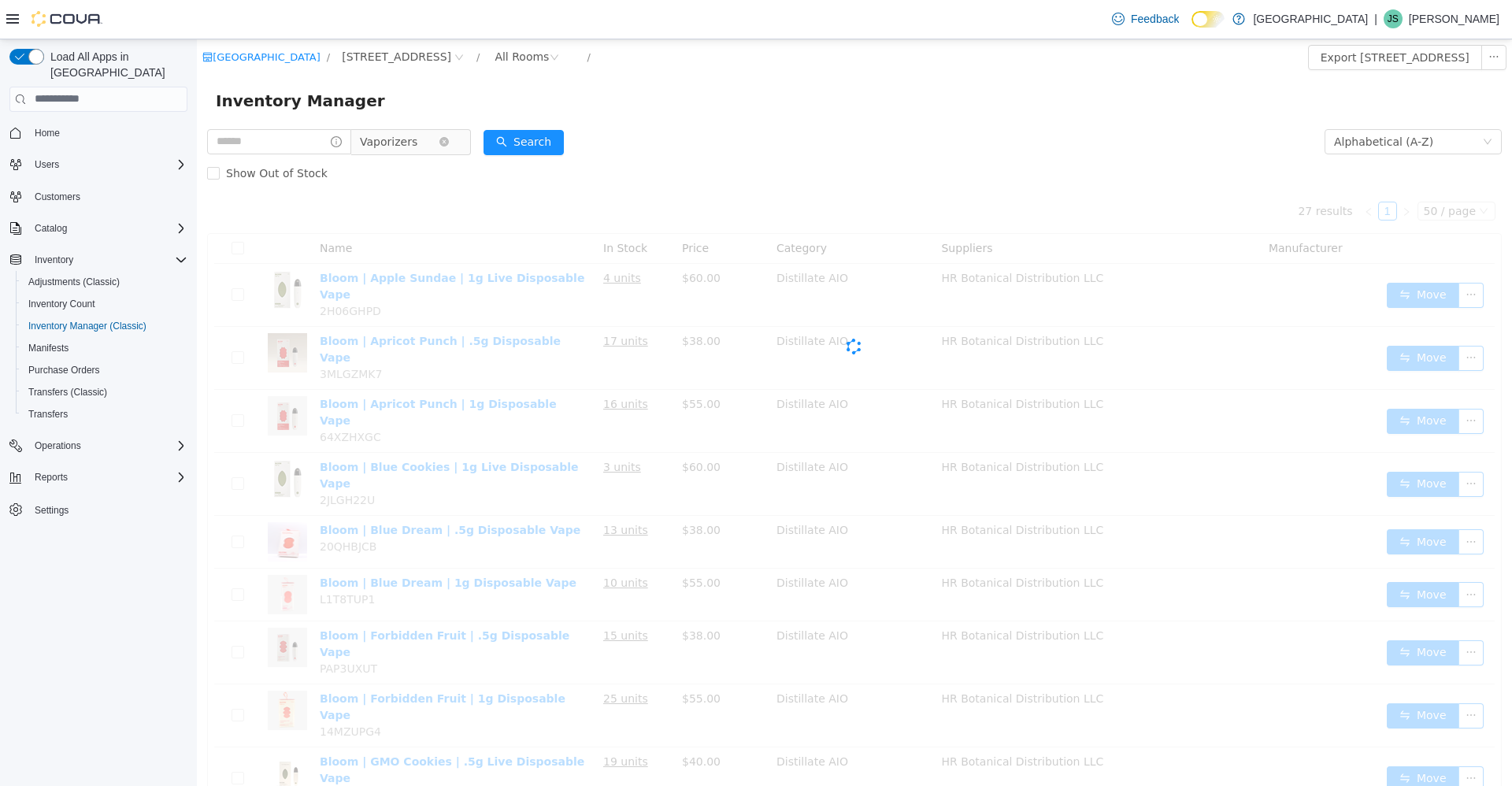
click at [436, 152] on span "Vaporizers" at bounding box center [400, 140] width 79 height 23
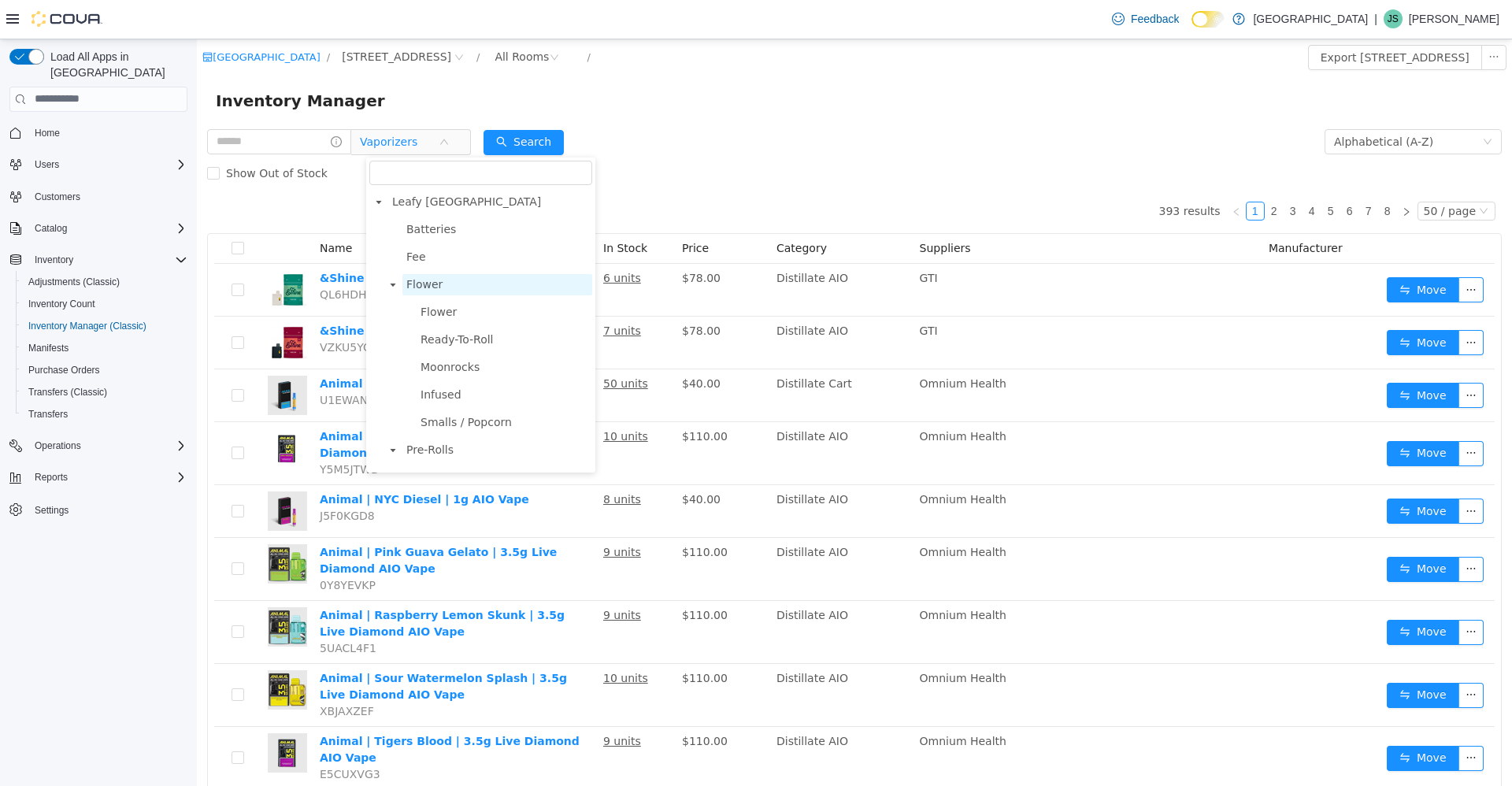
click at [449, 277] on span "Flower" at bounding box center [497, 284] width 190 height 22
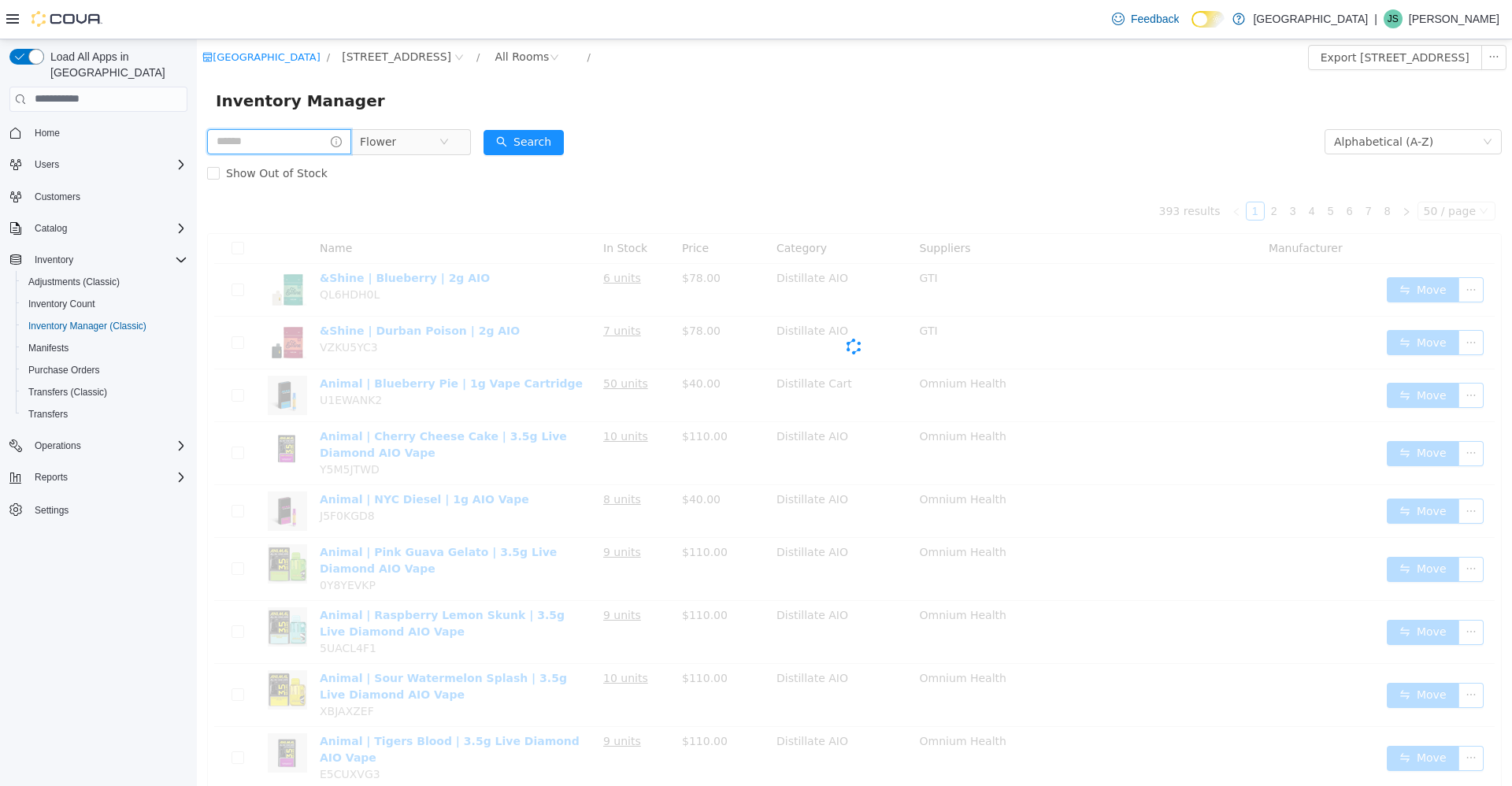
click at [286, 141] on input "text" at bounding box center [279, 140] width 144 height 25
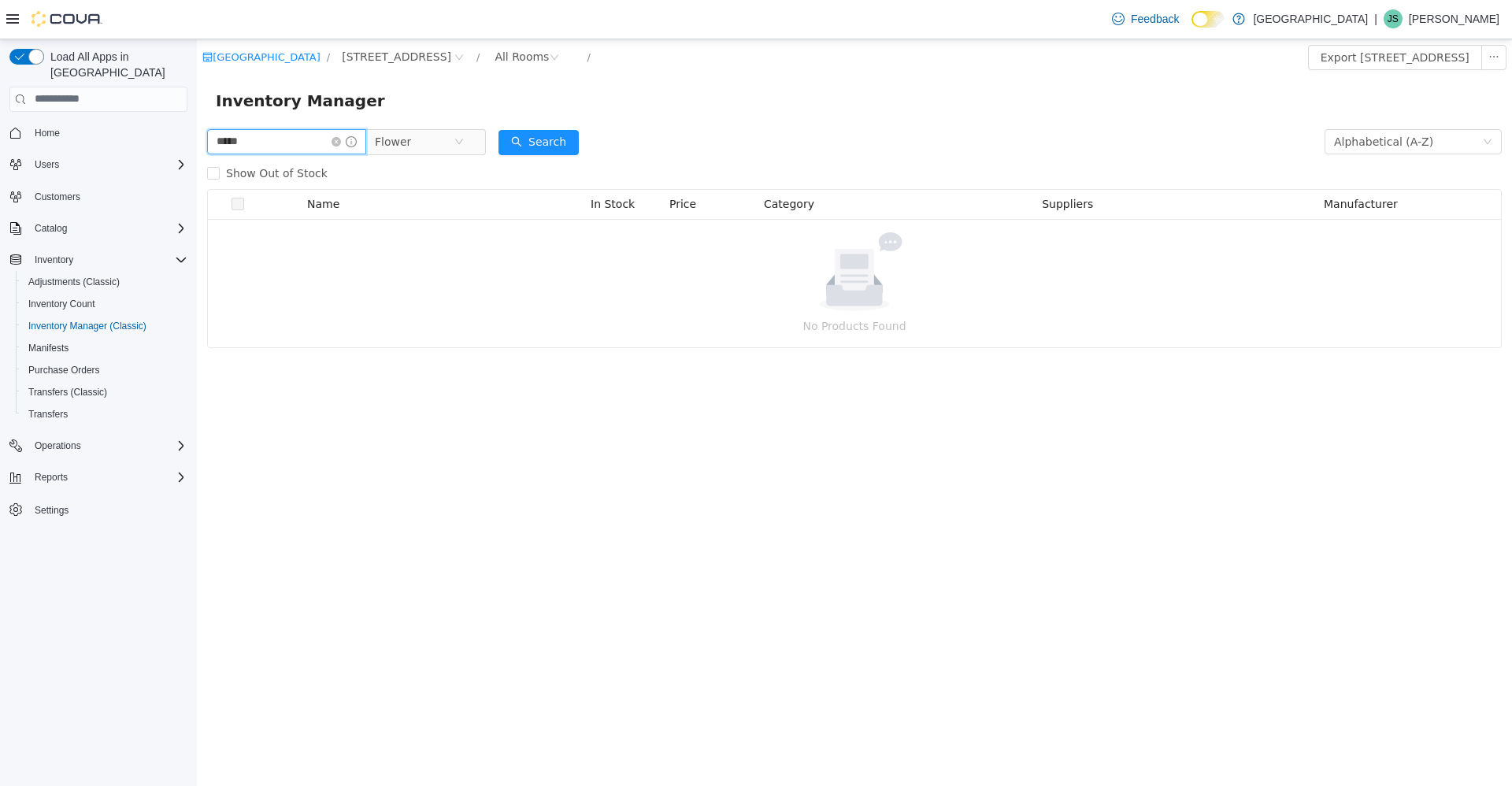
type input "*****"
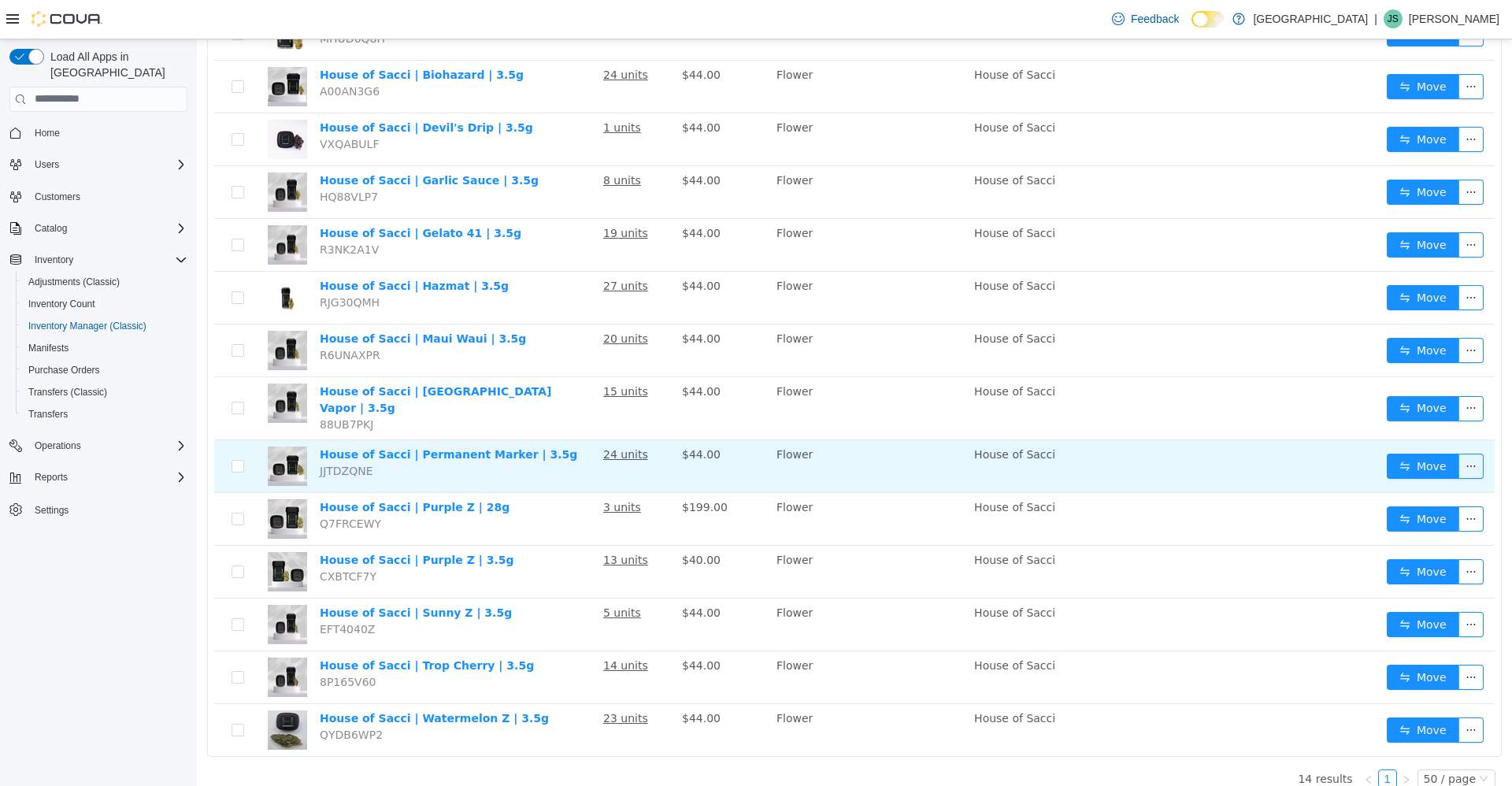
scroll to position [261, 0]
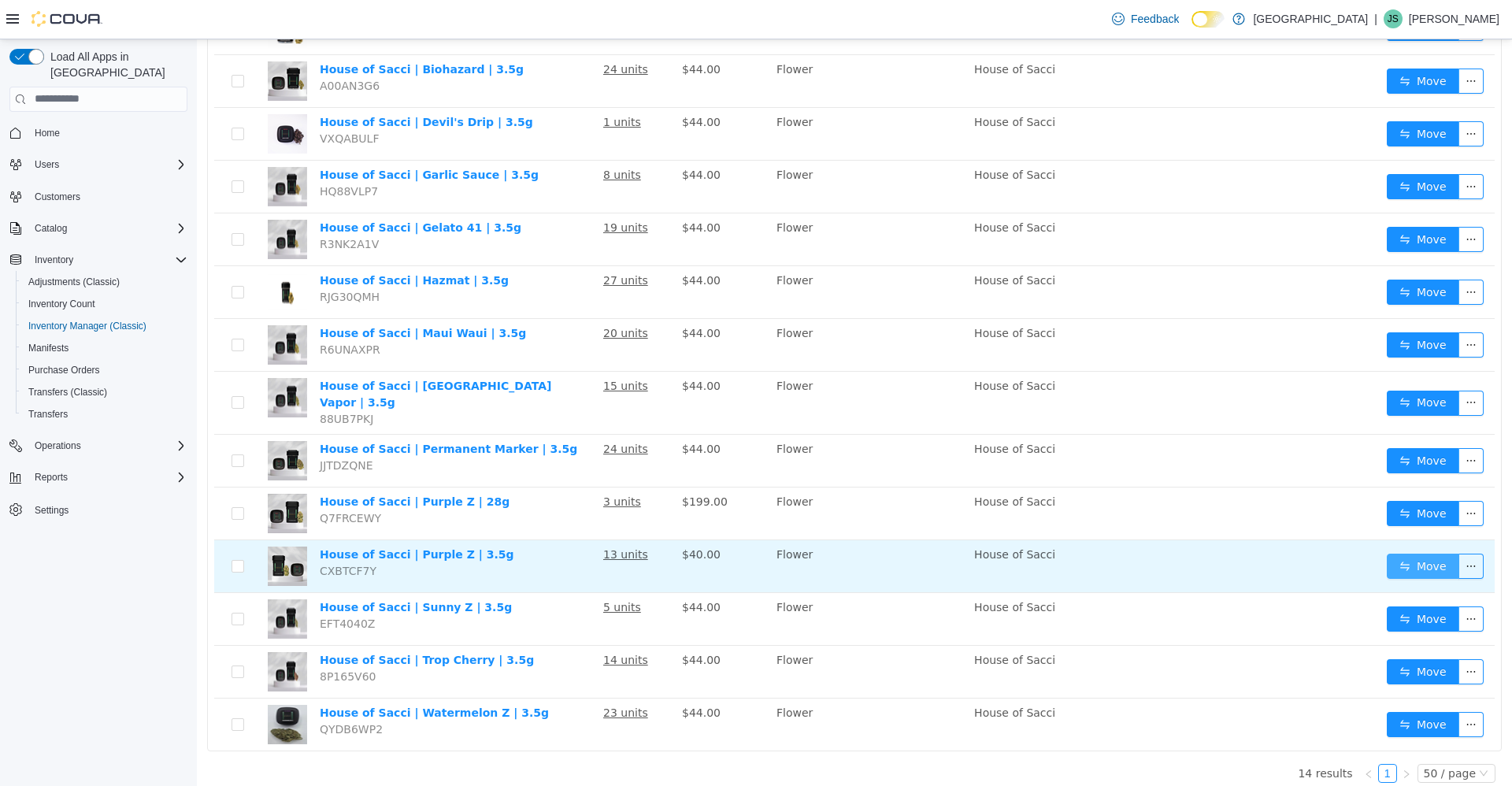
click at [1425, 553] on button "Move" at bounding box center [1423, 565] width 72 height 25
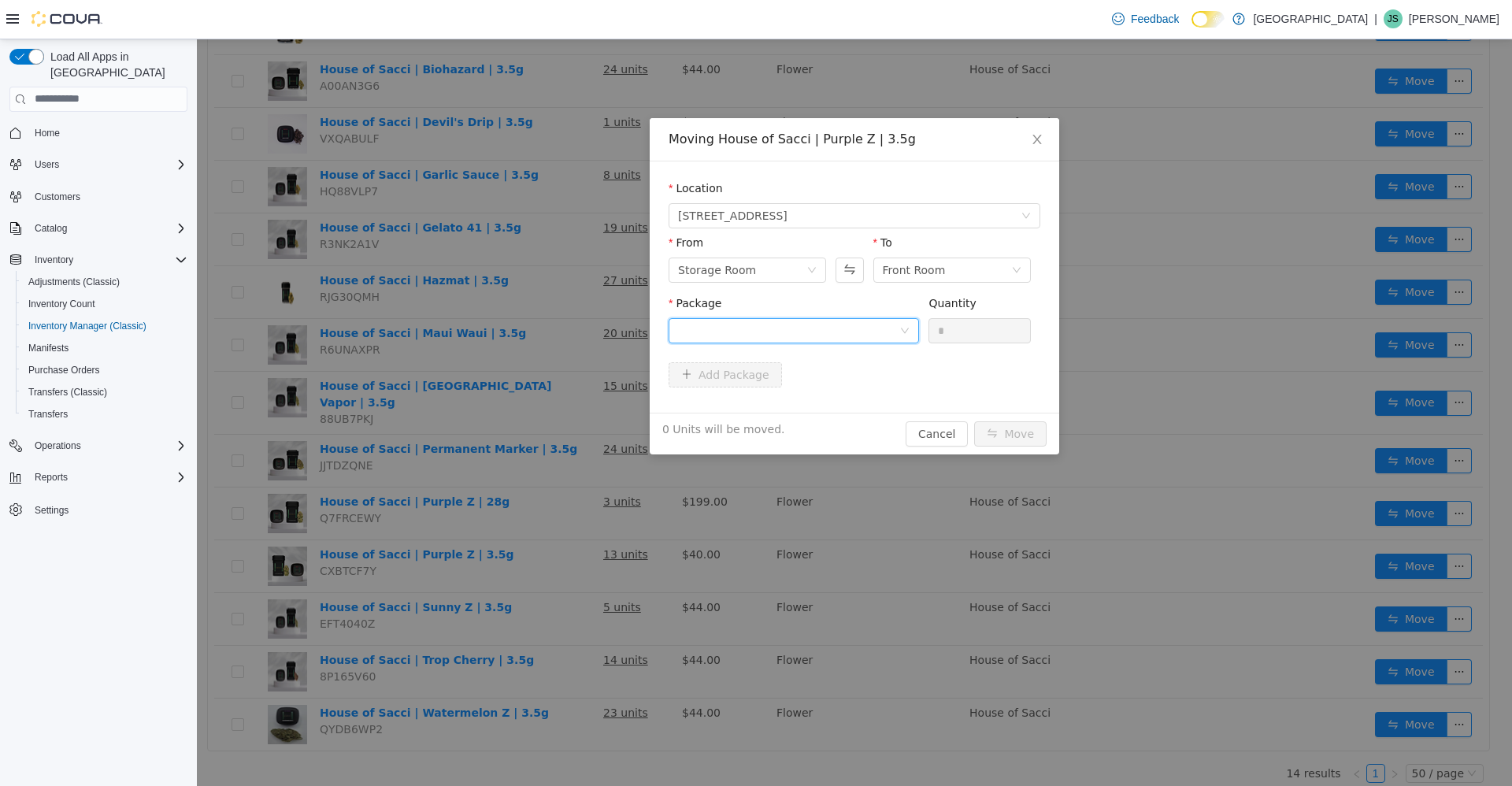
click at [821, 327] on div at bounding box center [788, 329] width 221 height 23
click at [808, 375] on li "HOS-PZ-3.5-G Quantity : 13 Units" at bounding box center [794, 395] width 251 height 42
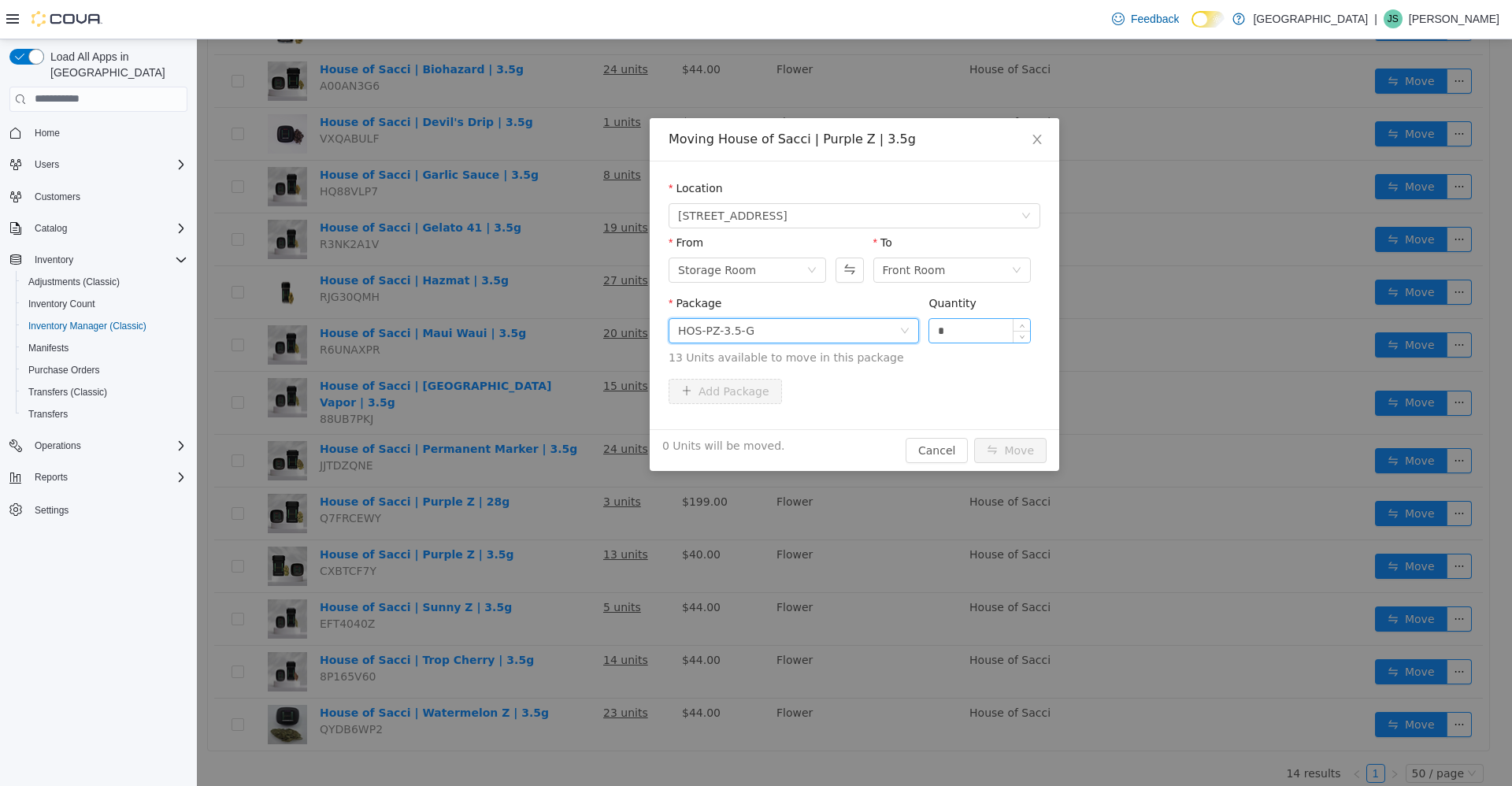
click at [953, 335] on input "*" at bounding box center [980, 329] width 101 height 23
type input "**"
click at [975, 437] on button "Move" at bounding box center [1010, 449] width 72 height 25
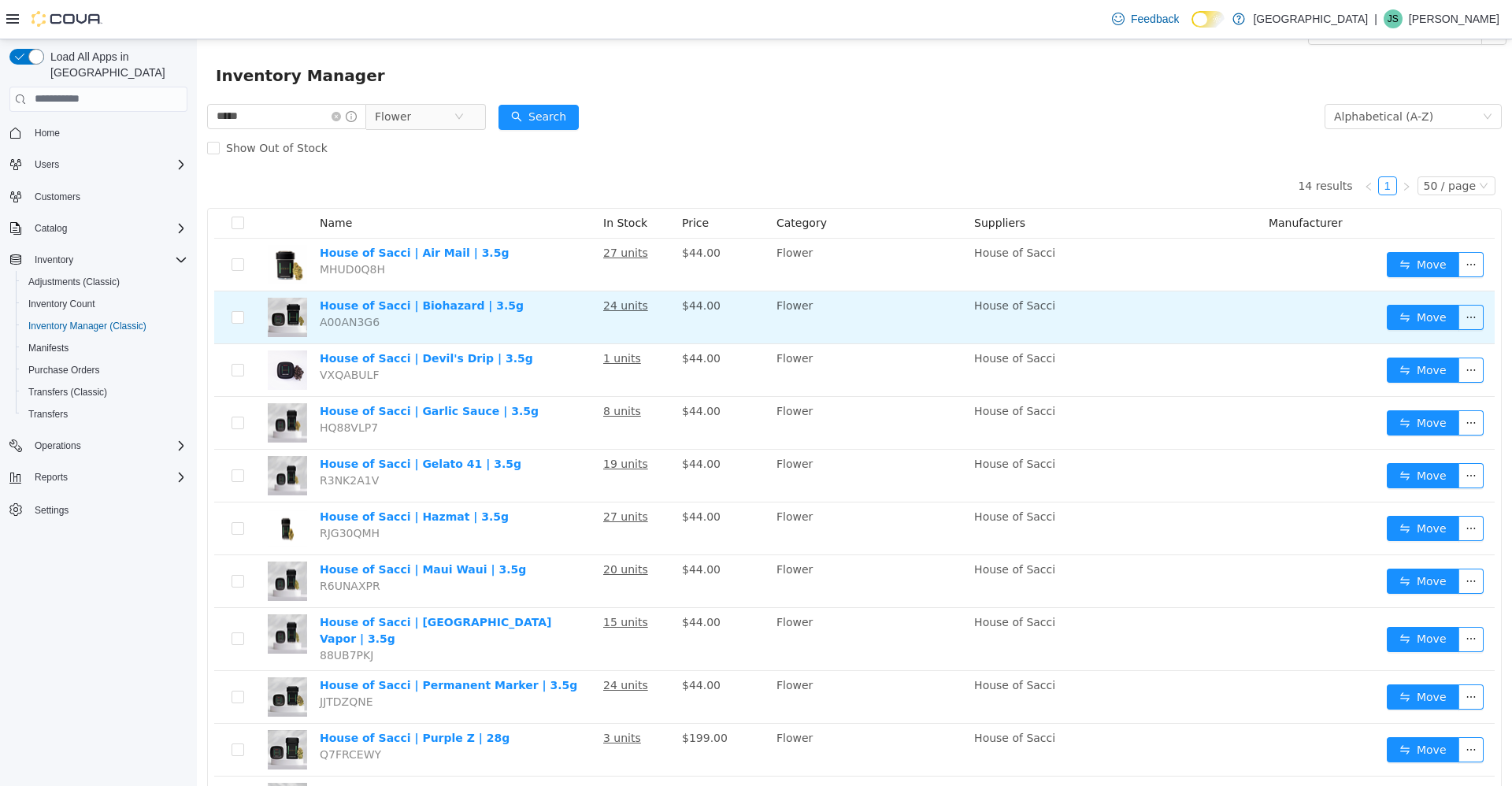
scroll to position [0, 0]
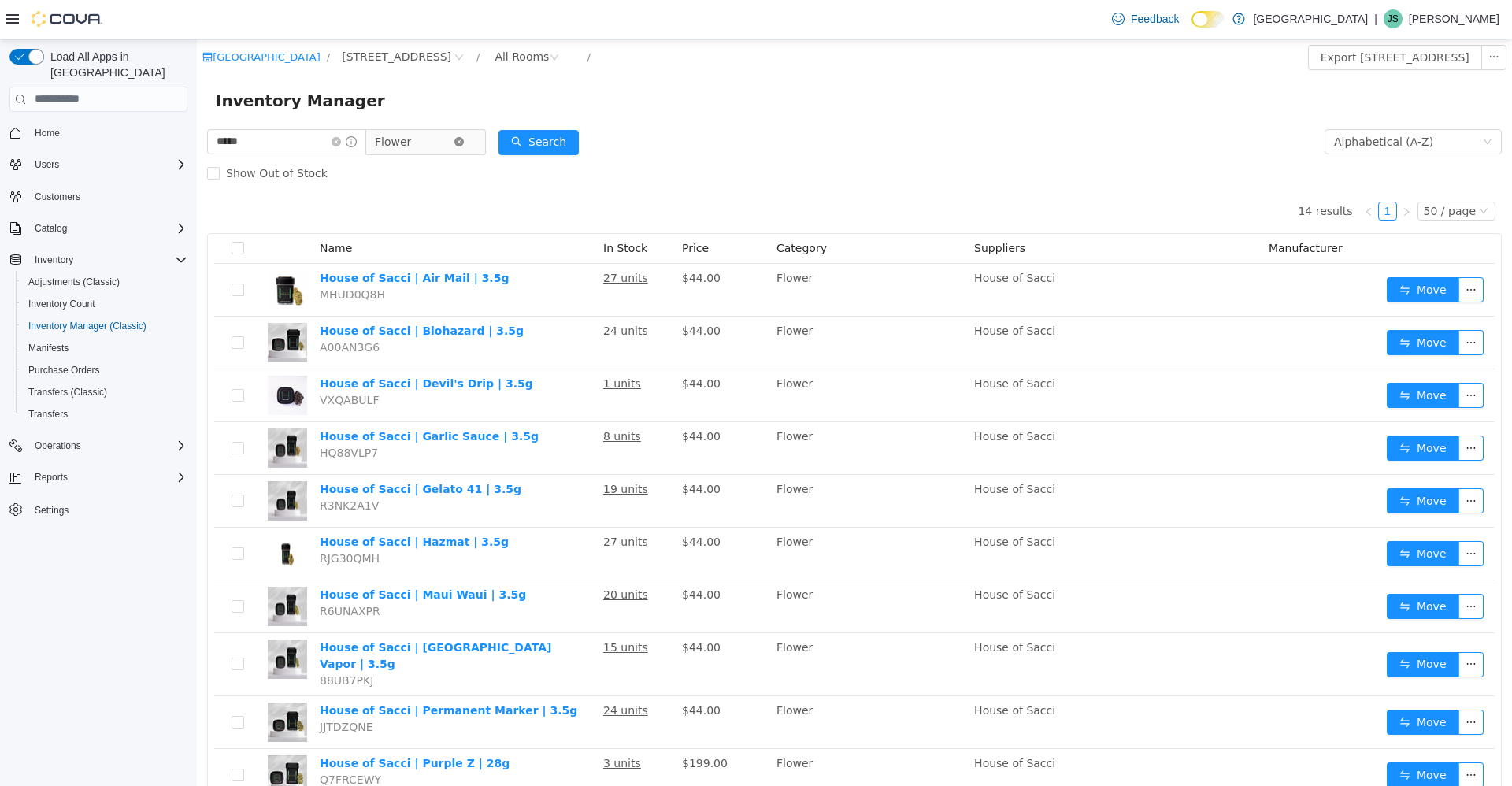
click at [464, 140] on icon "icon: close-circle" at bounding box center [459, 141] width 9 height 9
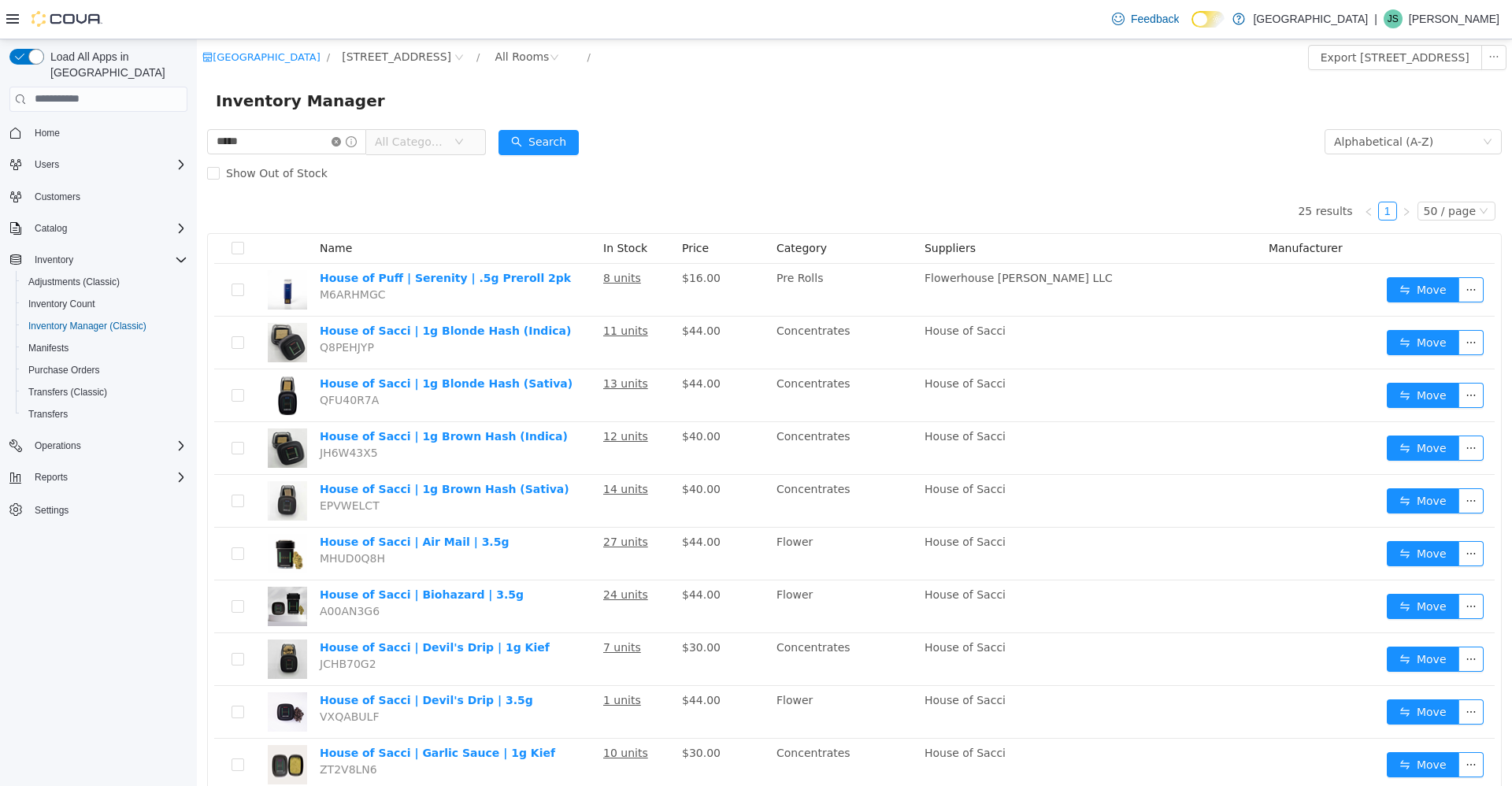
click at [341, 140] on icon "icon: close-circle" at bounding box center [336, 141] width 9 height 9
